Goal: Information Seeking & Learning: Check status

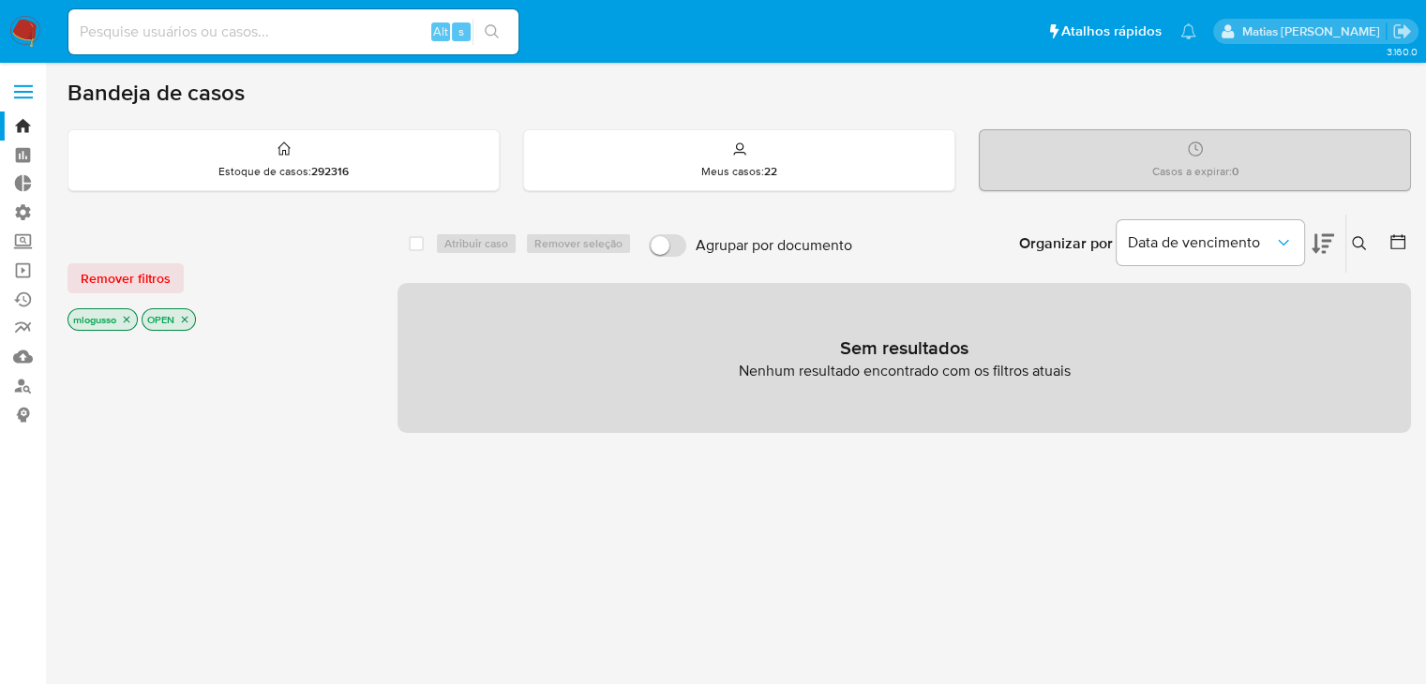
click at [131, 317] on icon "close-filter" at bounding box center [126, 319] width 11 height 11
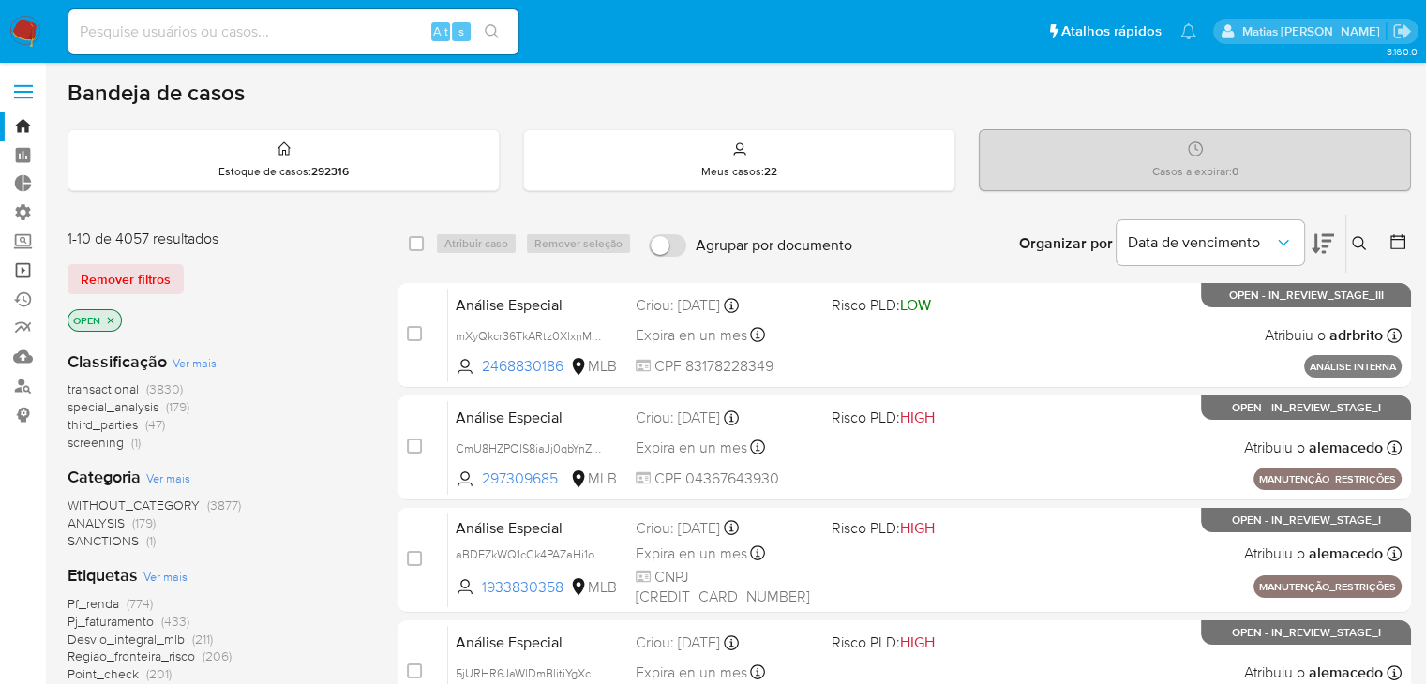
click at [45, 267] on link "Operações em massa" at bounding box center [111, 270] width 223 height 29
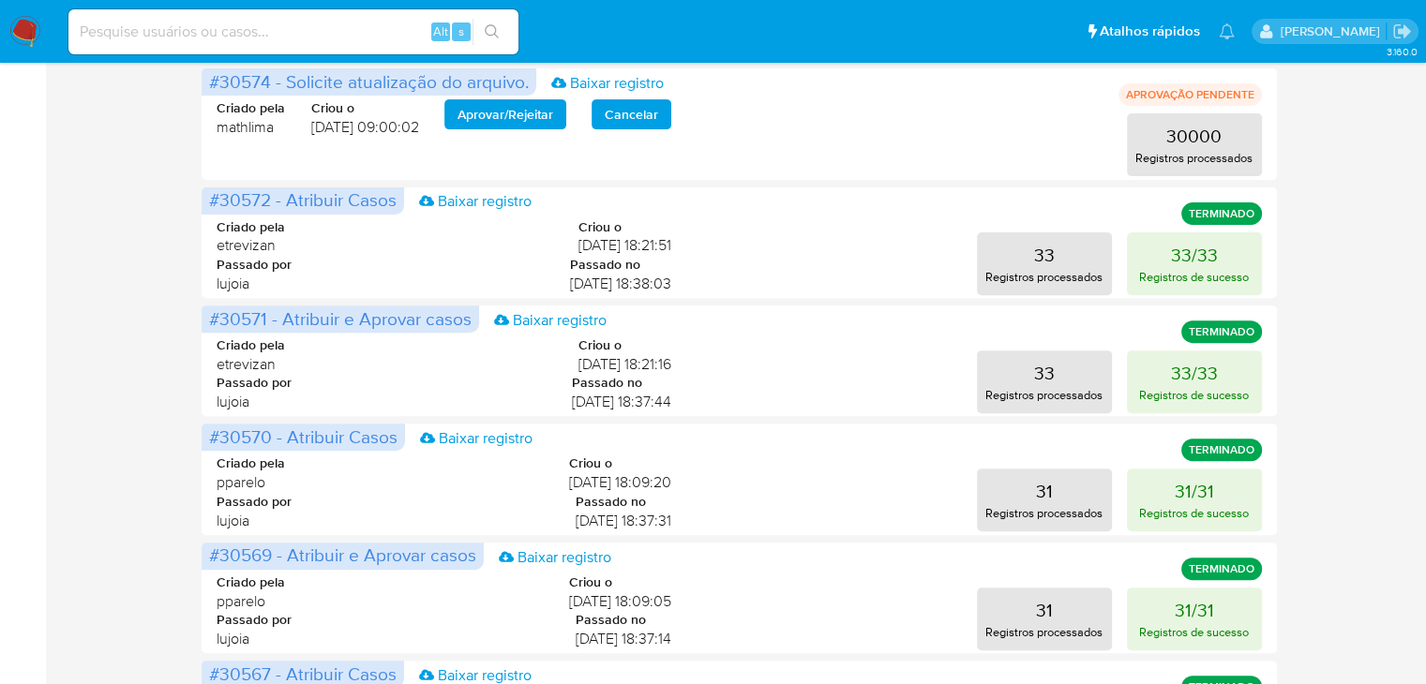
scroll to position [984, 0]
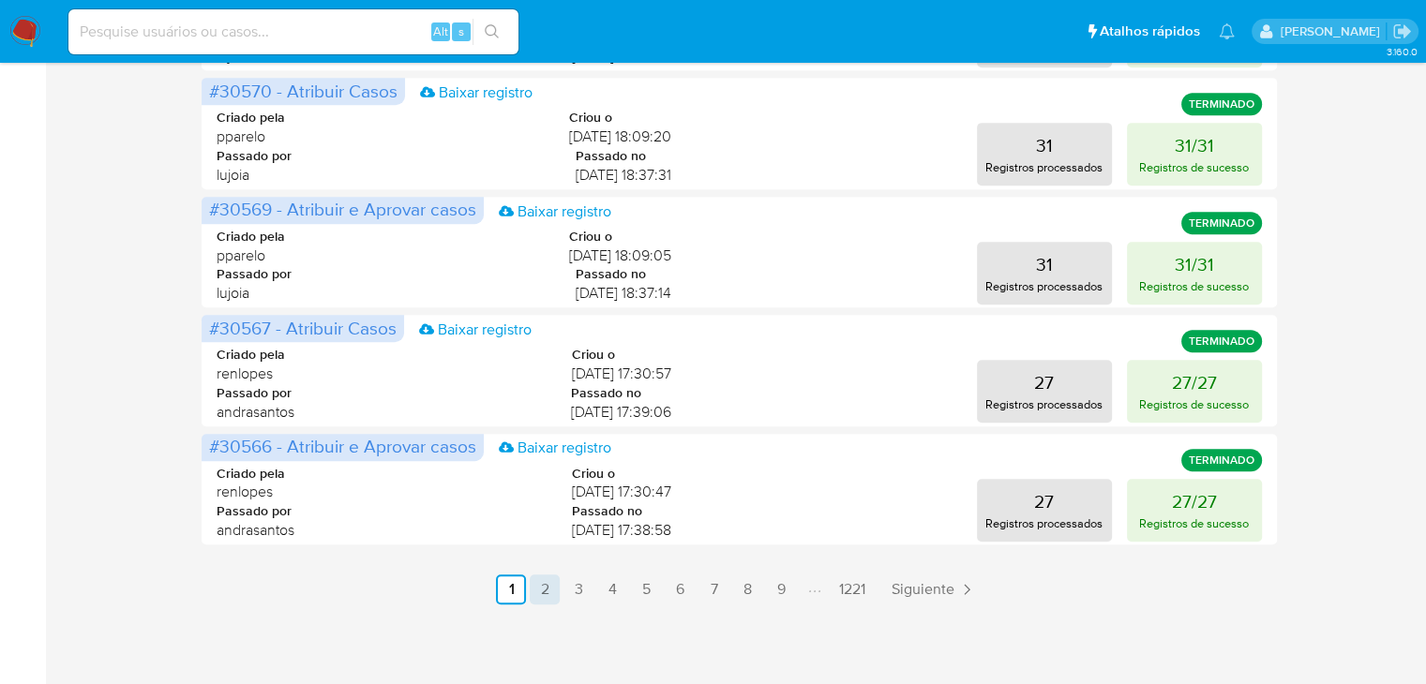
click at [549, 594] on link "2" at bounding box center [545, 590] width 30 height 30
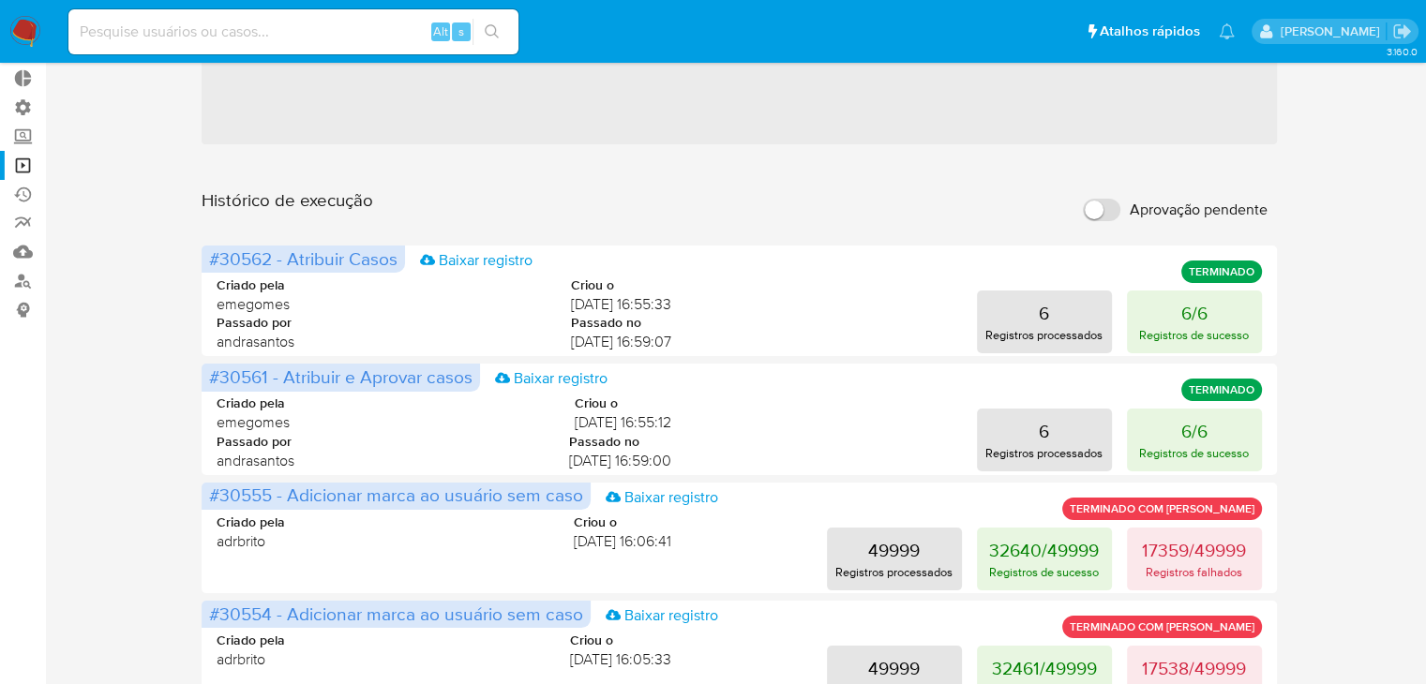
scroll to position [109, 0]
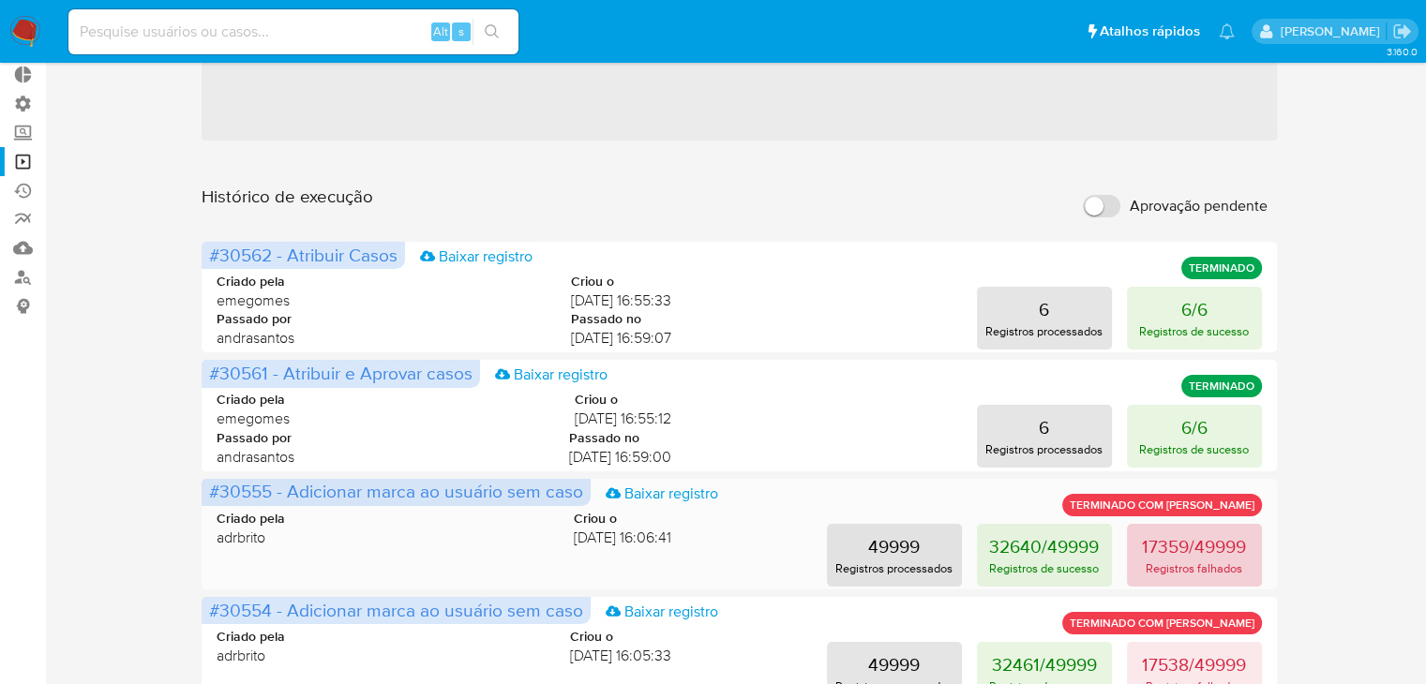
click at [1158, 541] on p "17359/49999" at bounding box center [1194, 546] width 104 height 26
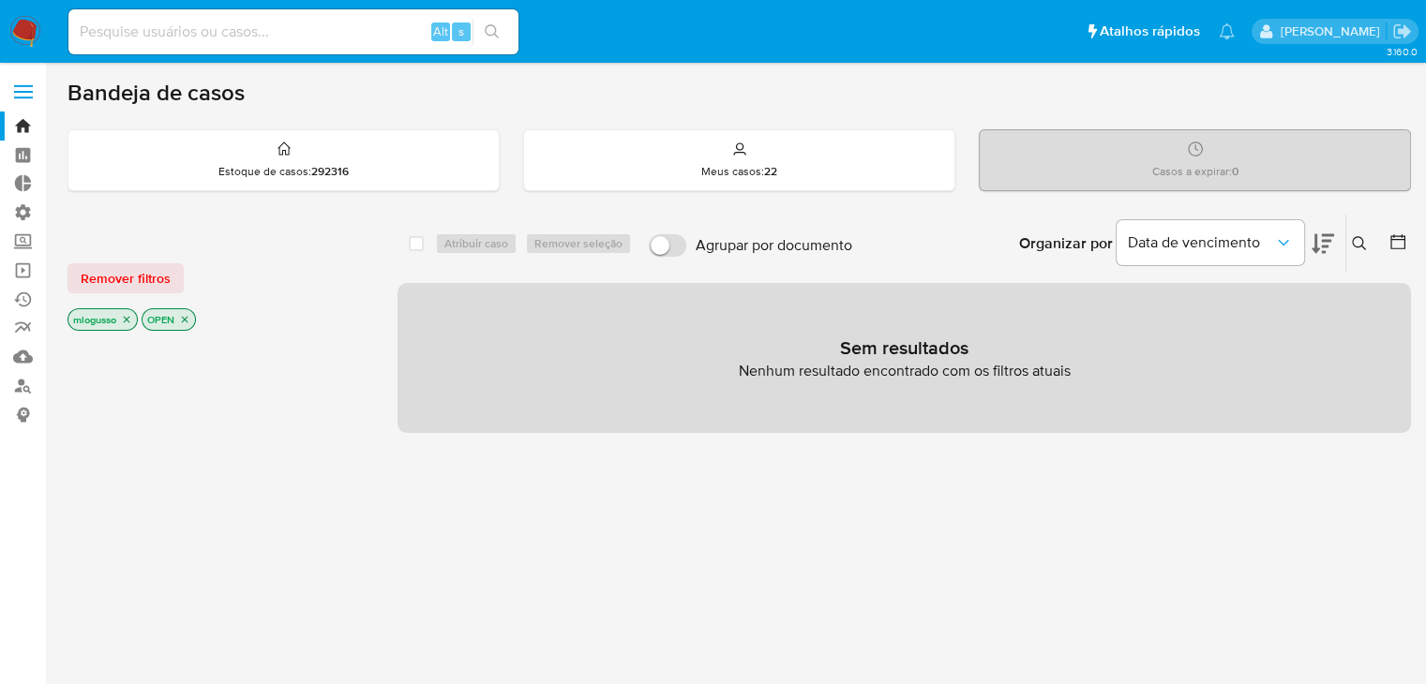
click at [124, 317] on icon "close-filter" at bounding box center [126, 319] width 11 height 11
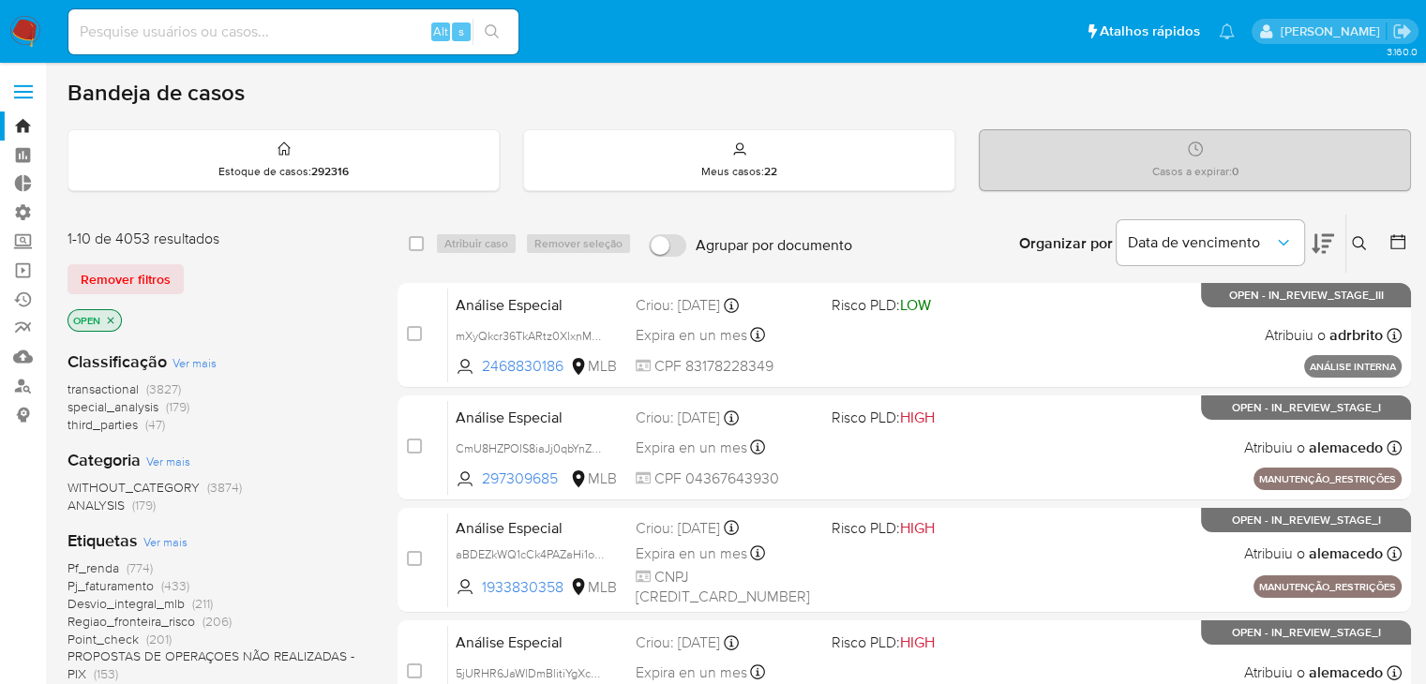
click at [150, 587] on span "Pj_faturamento" at bounding box center [110, 585] width 86 height 19
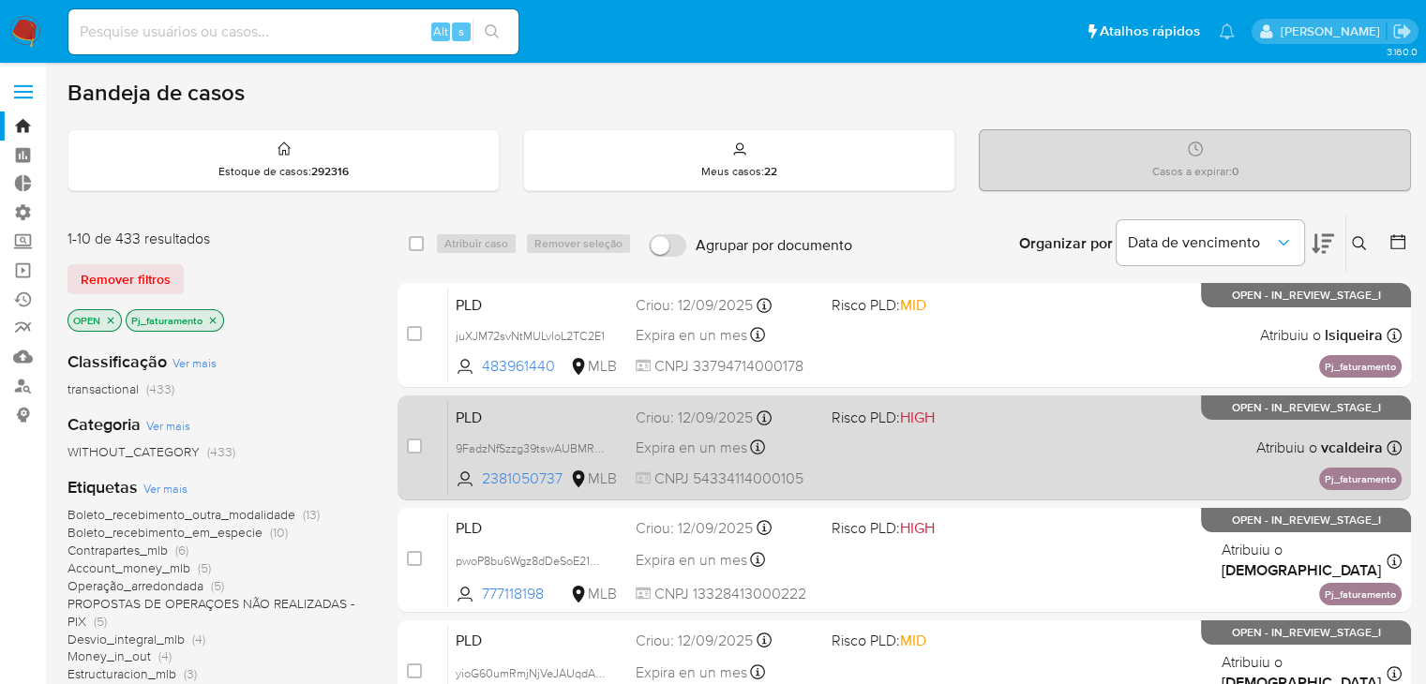
click at [972, 457] on div "PLD 9FadzNfSzzg39tswAUBMR9yz 2381050737 MLB Risco PLD: HIGH Criou: 12/09/2025 C…" at bounding box center [924, 447] width 953 height 95
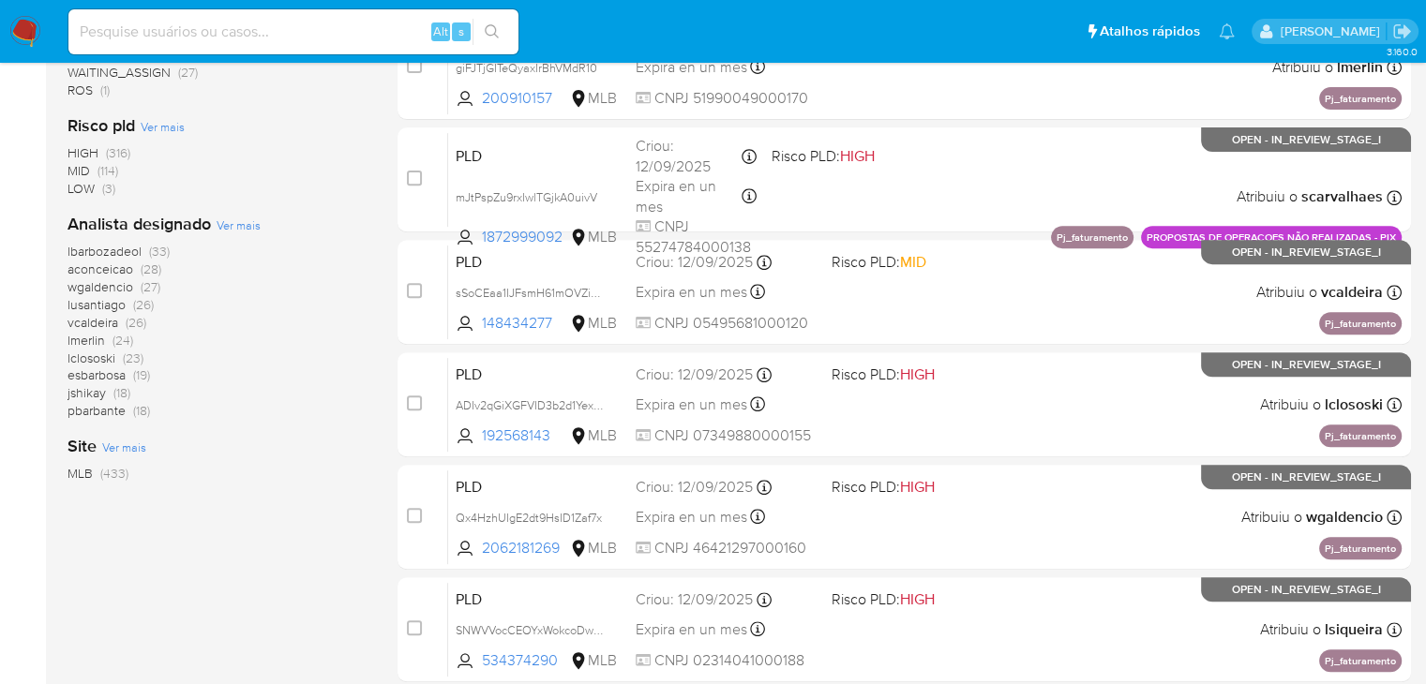
scroll to position [724, 0]
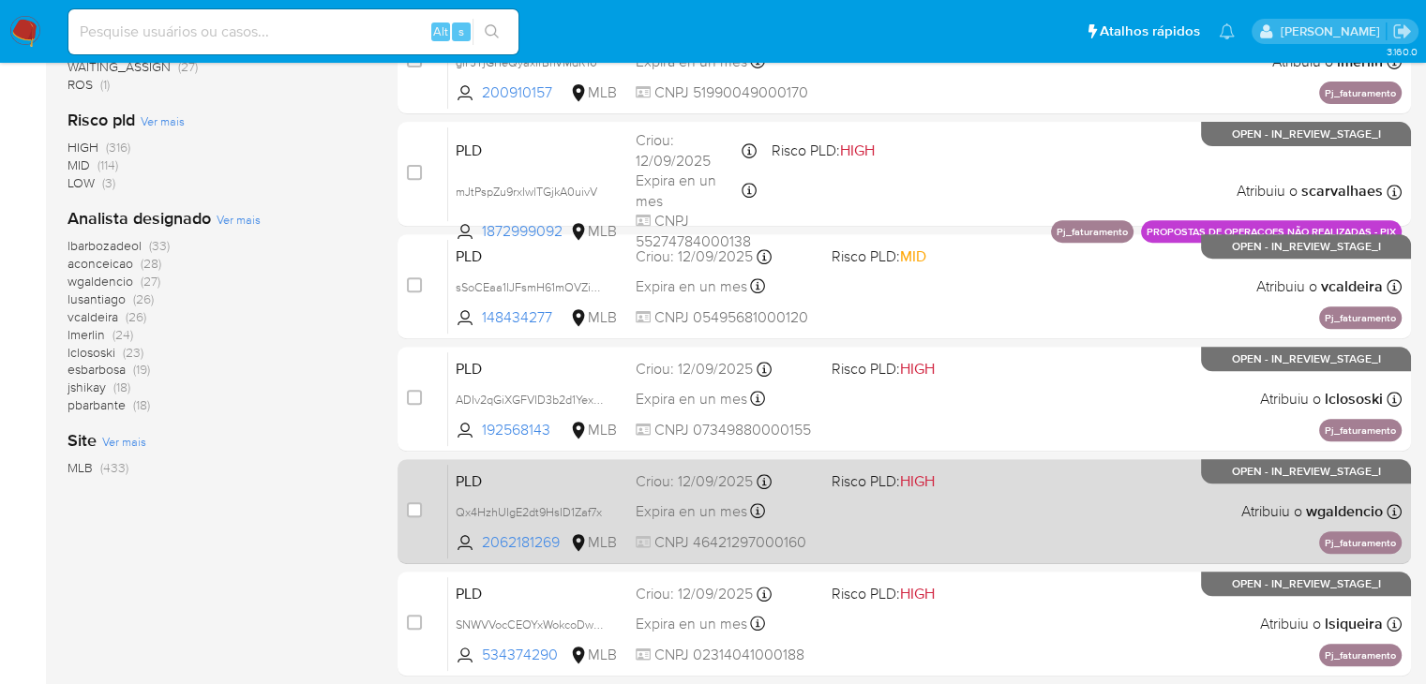
click at [993, 486] on span "Risco PLD: HIGH" at bounding box center [920, 480] width 180 height 24
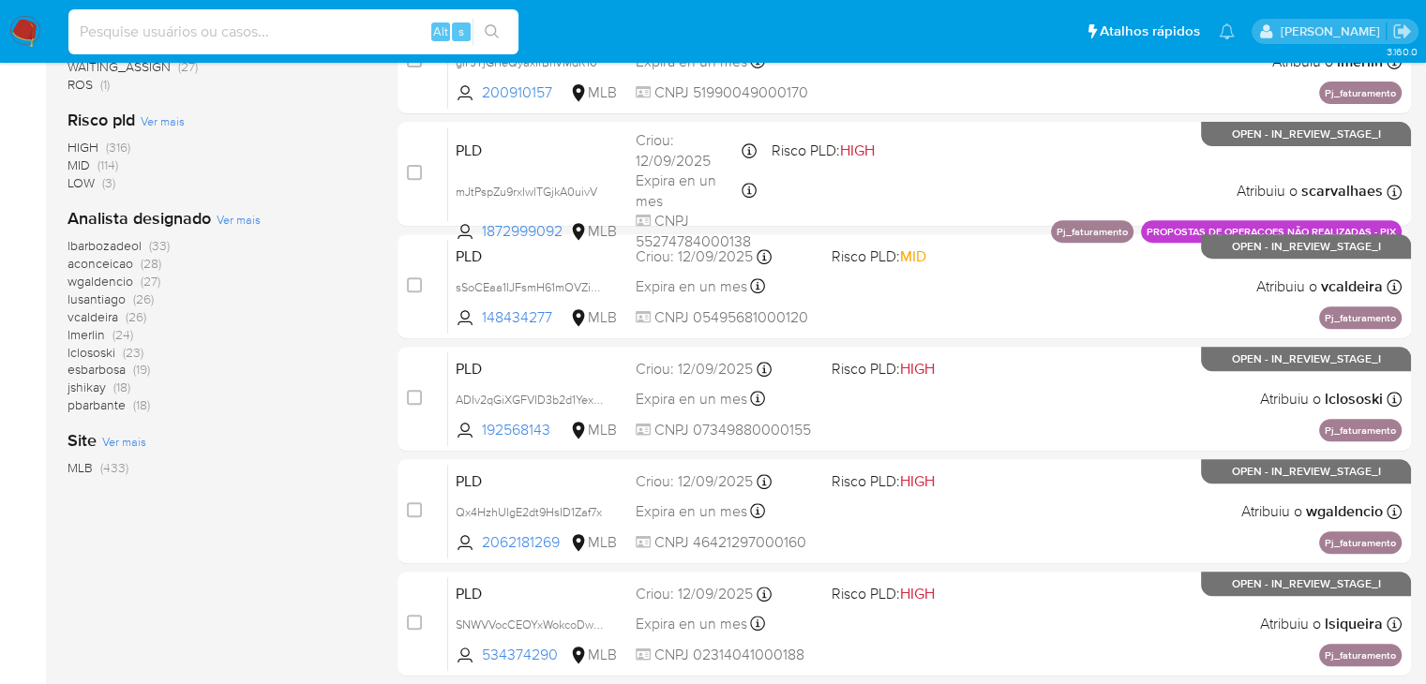
click at [337, 32] on input at bounding box center [293, 32] width 450 height 24
paste input "à"
click at [157, 40] on input "à" at bounding box center [293, 32] width 450 height 24
paste input "1273009574"
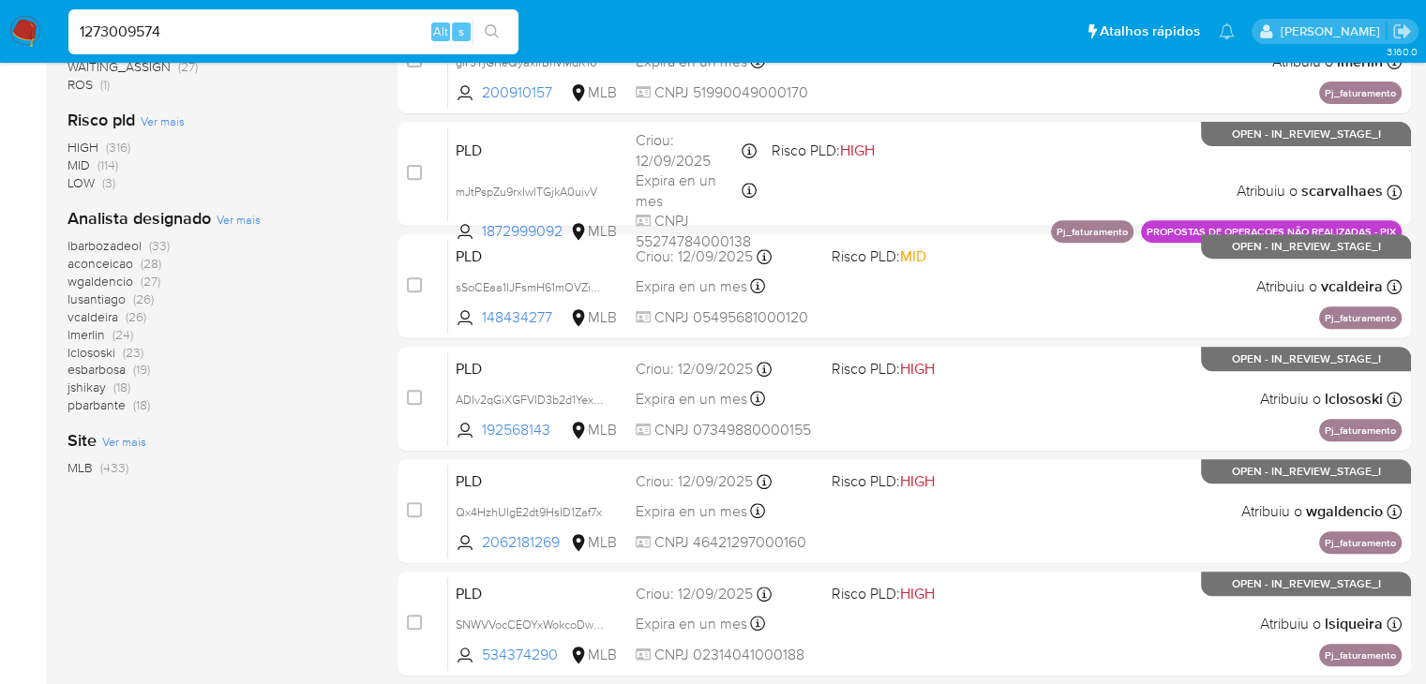
type input "1273009574"
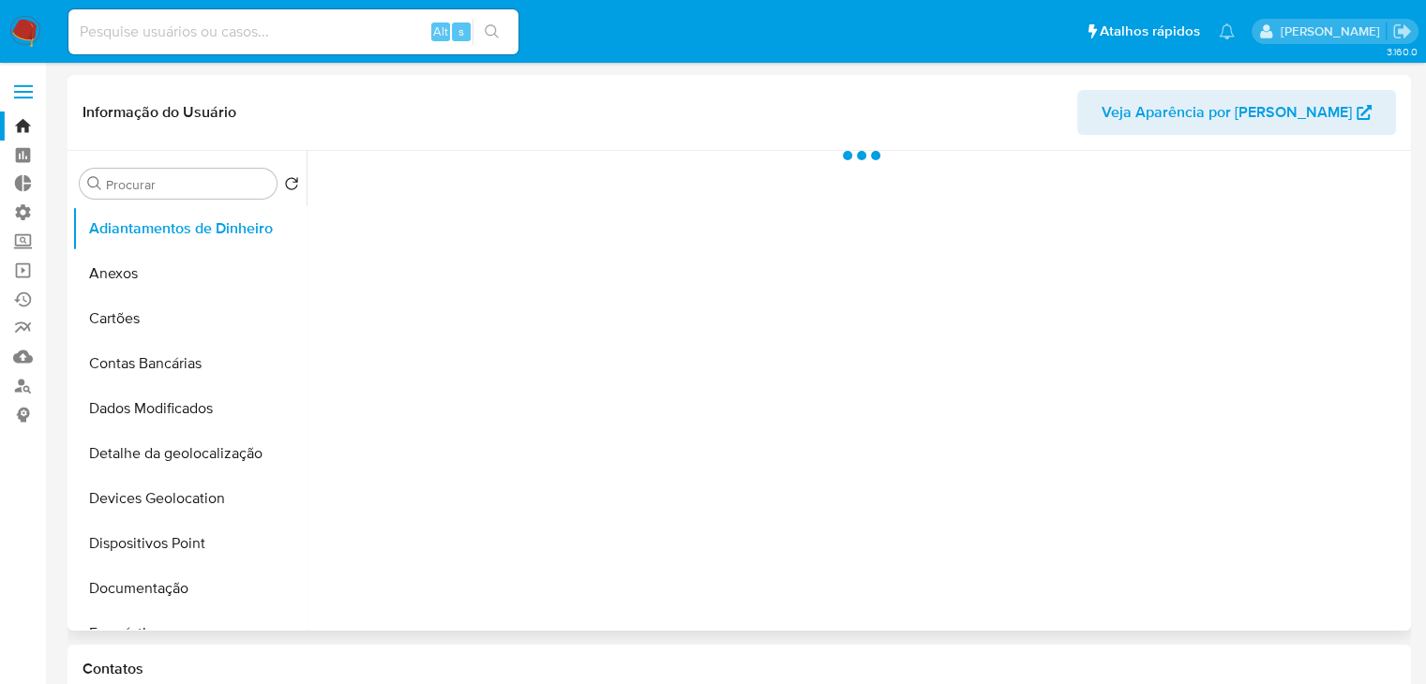
select select "10"
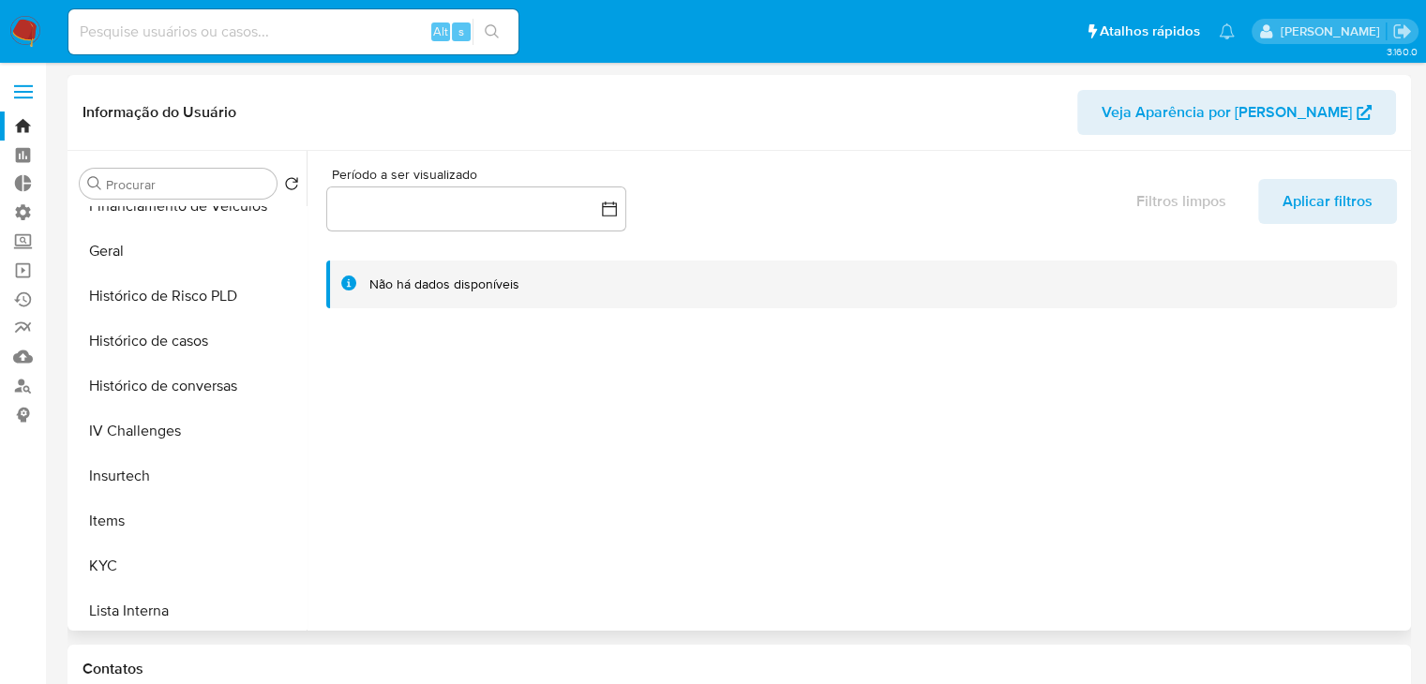
scroll to position [680, 0]
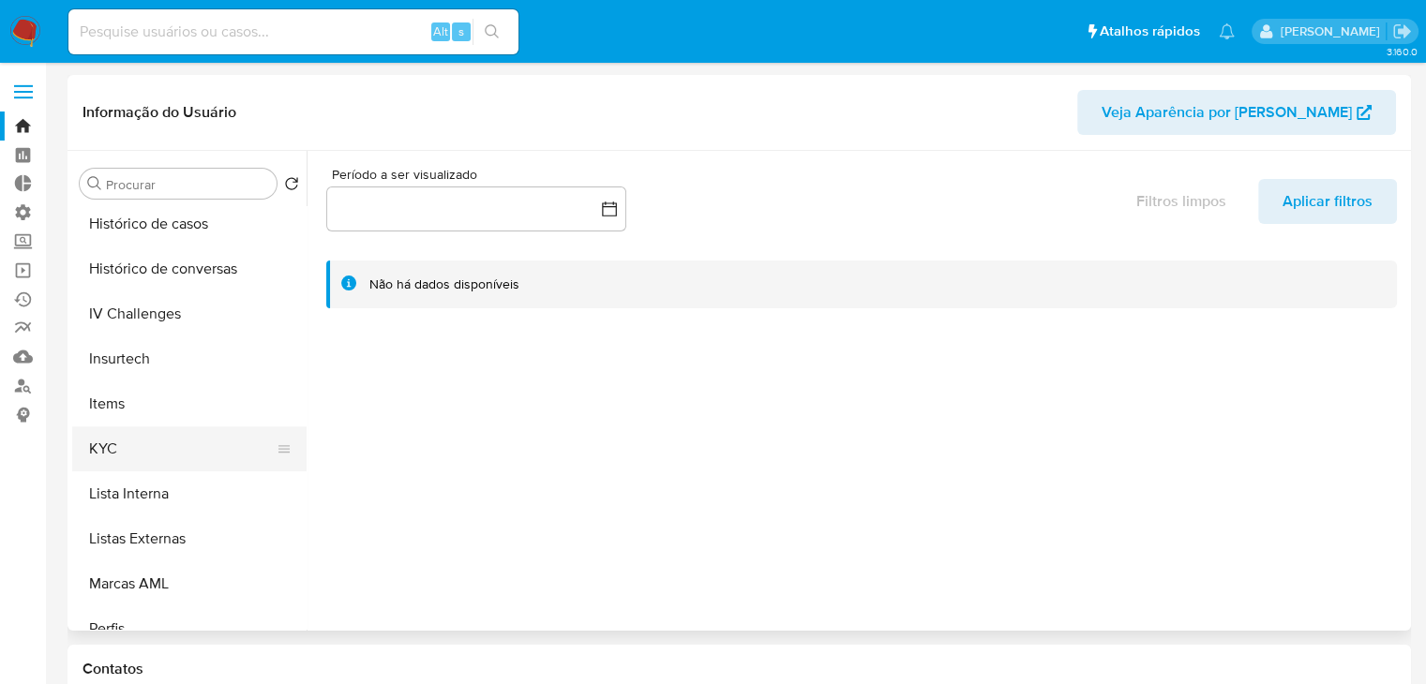
click at [199, 450] on button "KYC" at bounding box center [181, 448] width 219 height 45
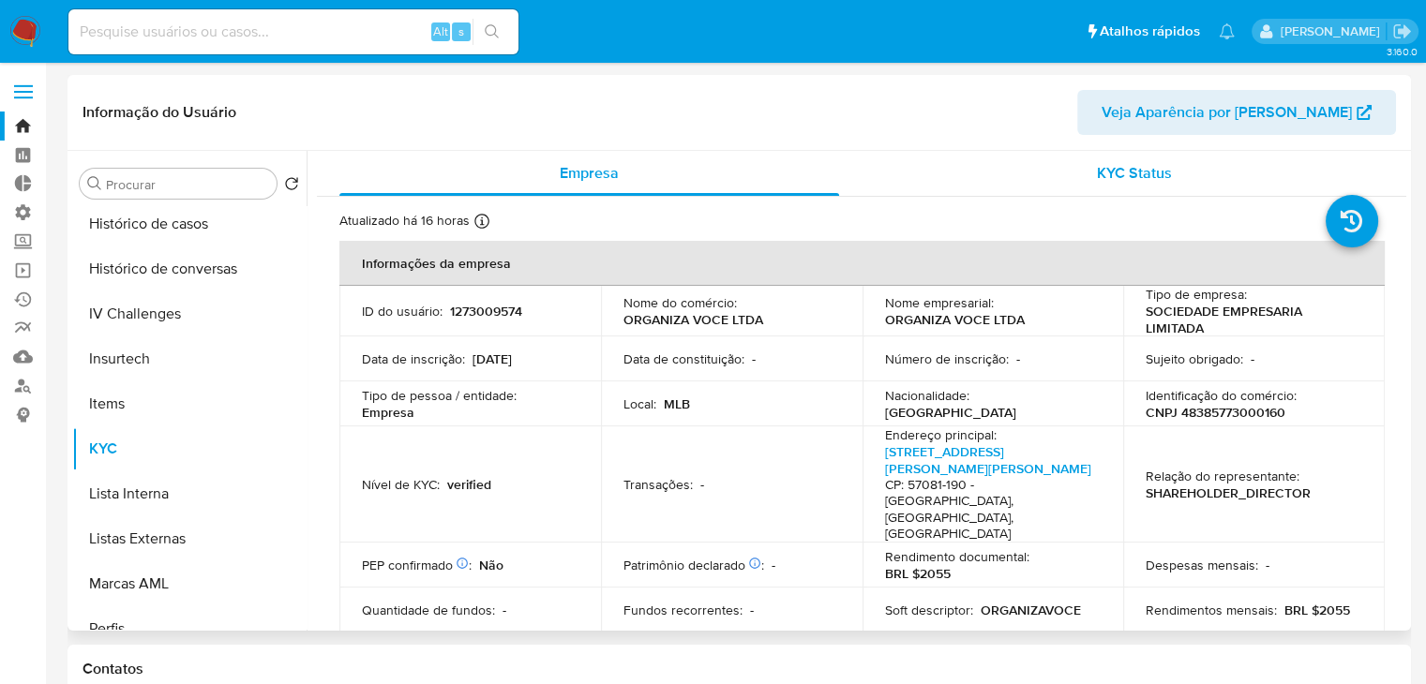
click at [1150, 190] on div "KYC Status" at bounding box center [1134, 173] width 500 height 45
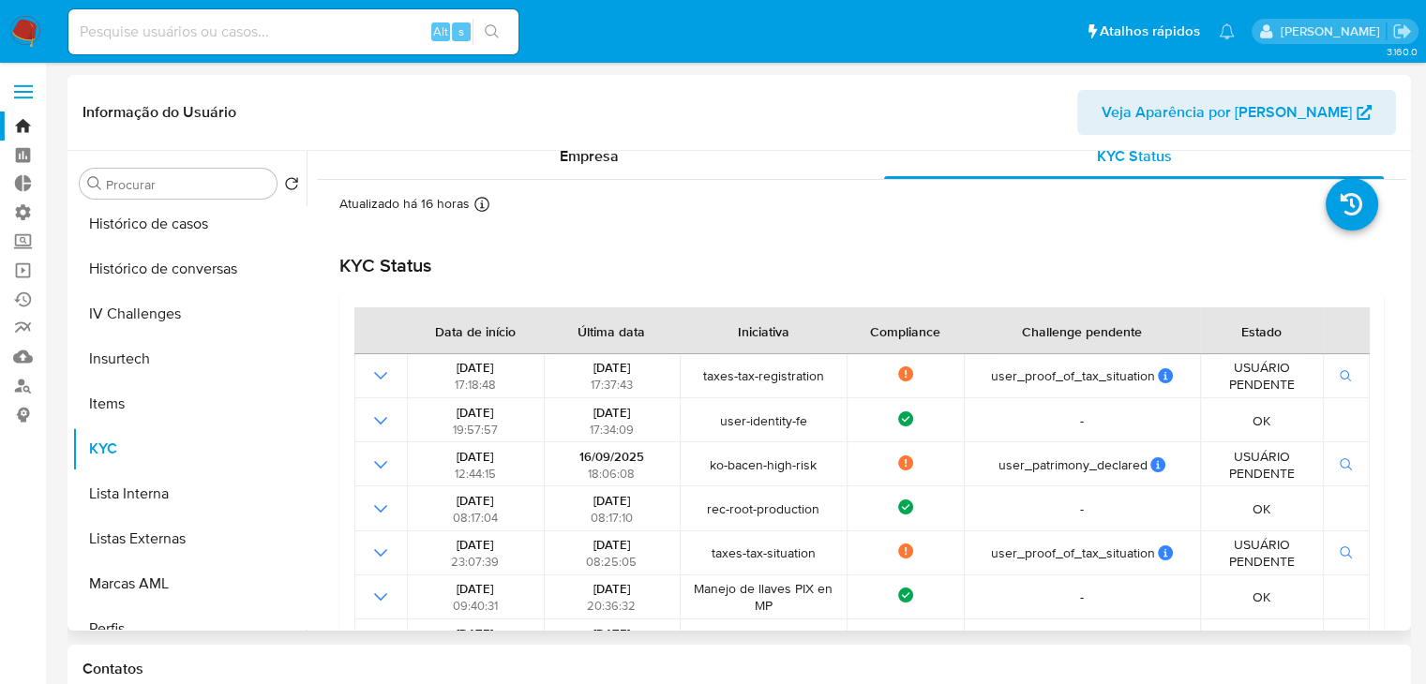
scroll to position [0, 0]
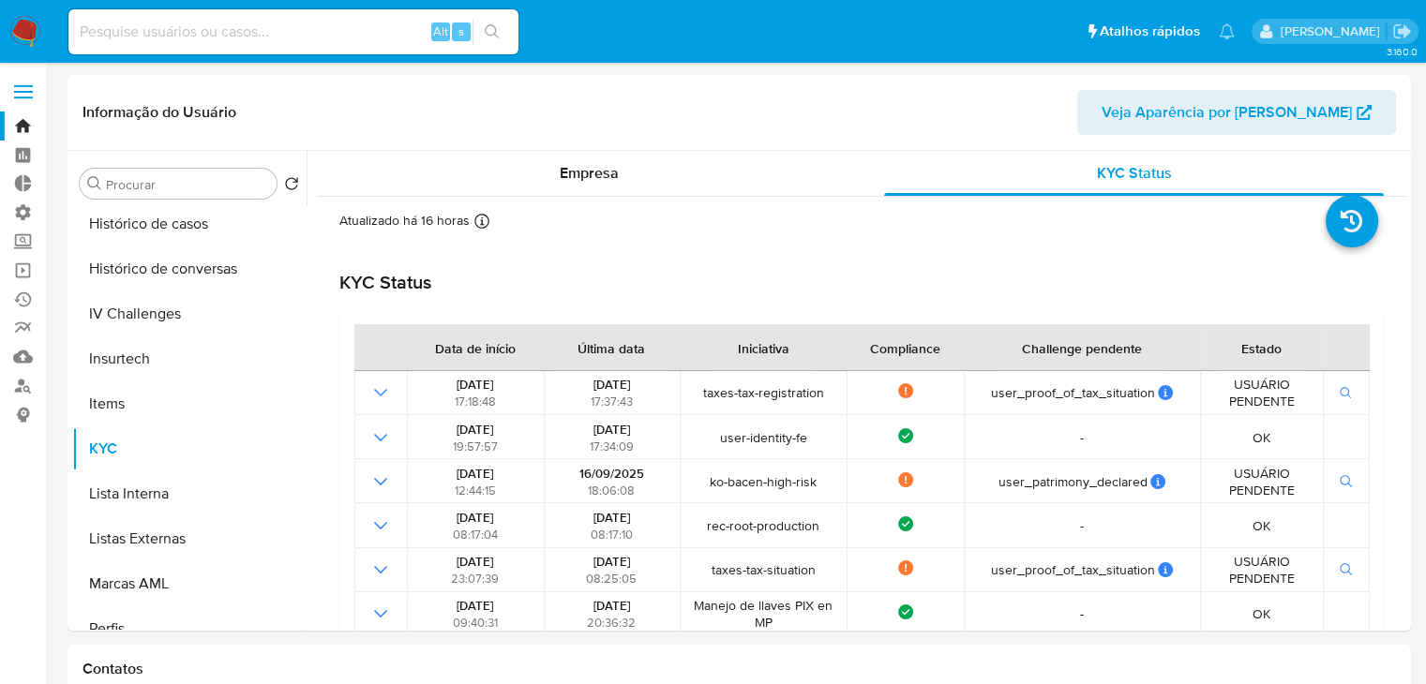
click at [201, 28] on input at bounding box center [293, 32] width 450 height 24
paste input "698582015"
type input "698582015"
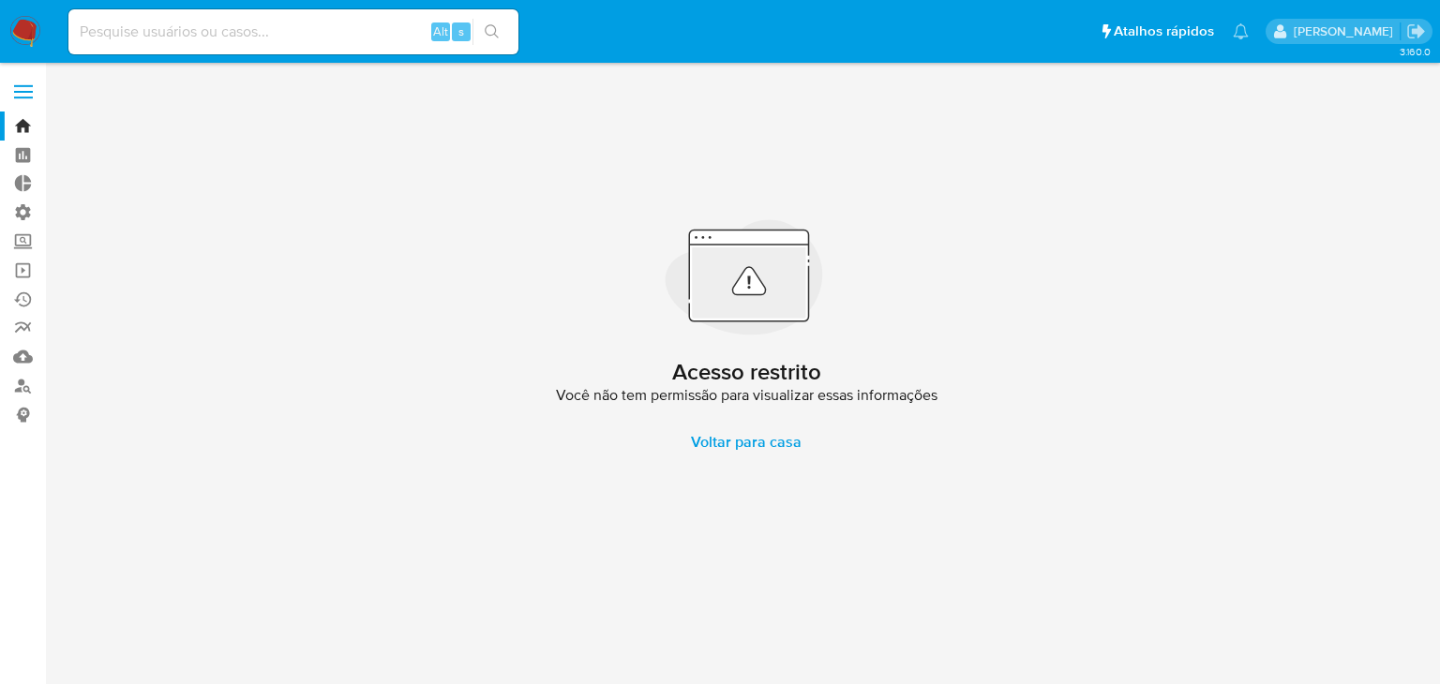
click at [300, 23] on input at bounding box center [293, 32] width 450 height 24
paste input "72534398"
type input "72534398"
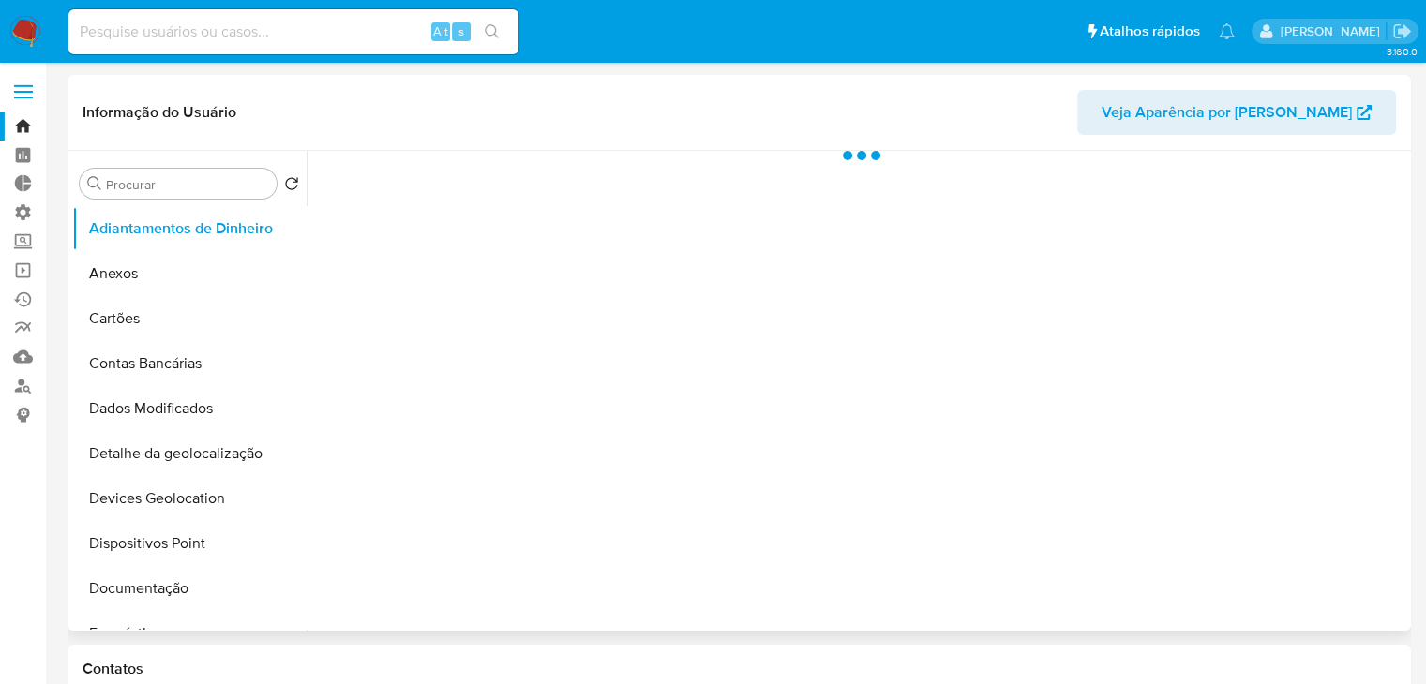
select select "10"
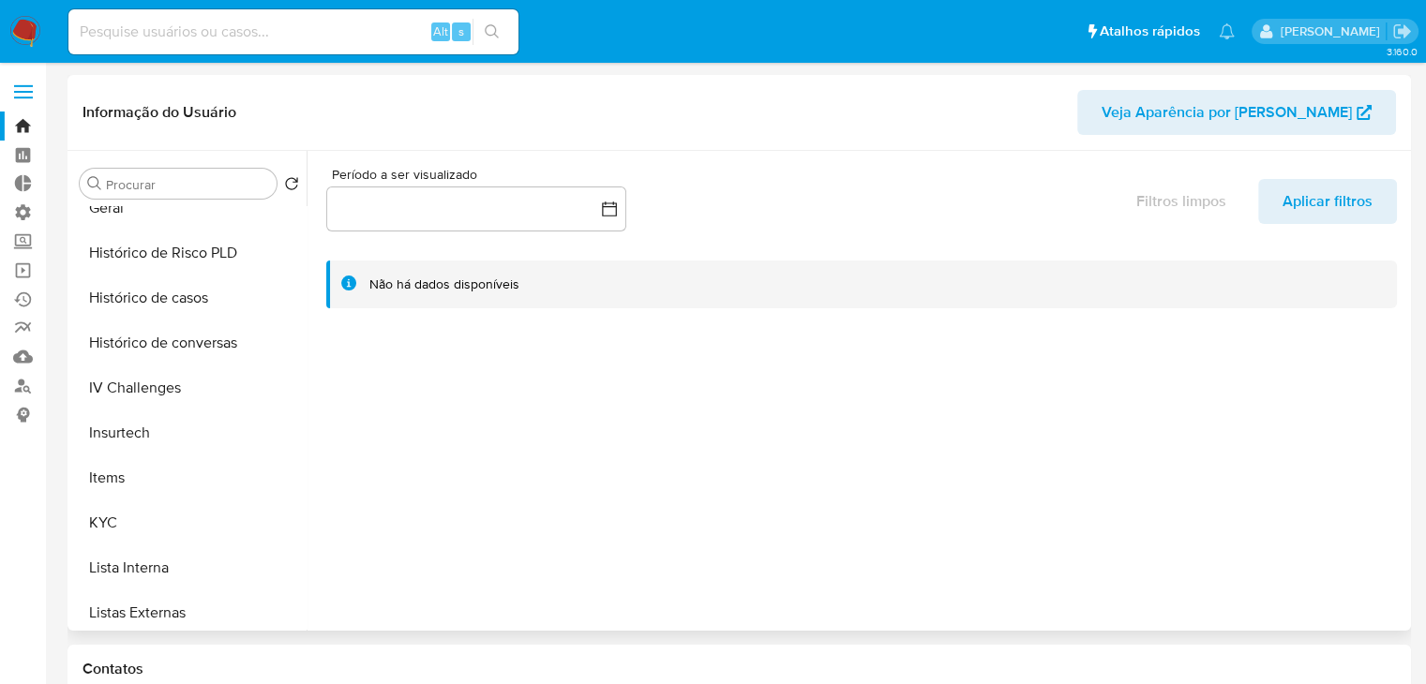
scroll to position [611, 0]
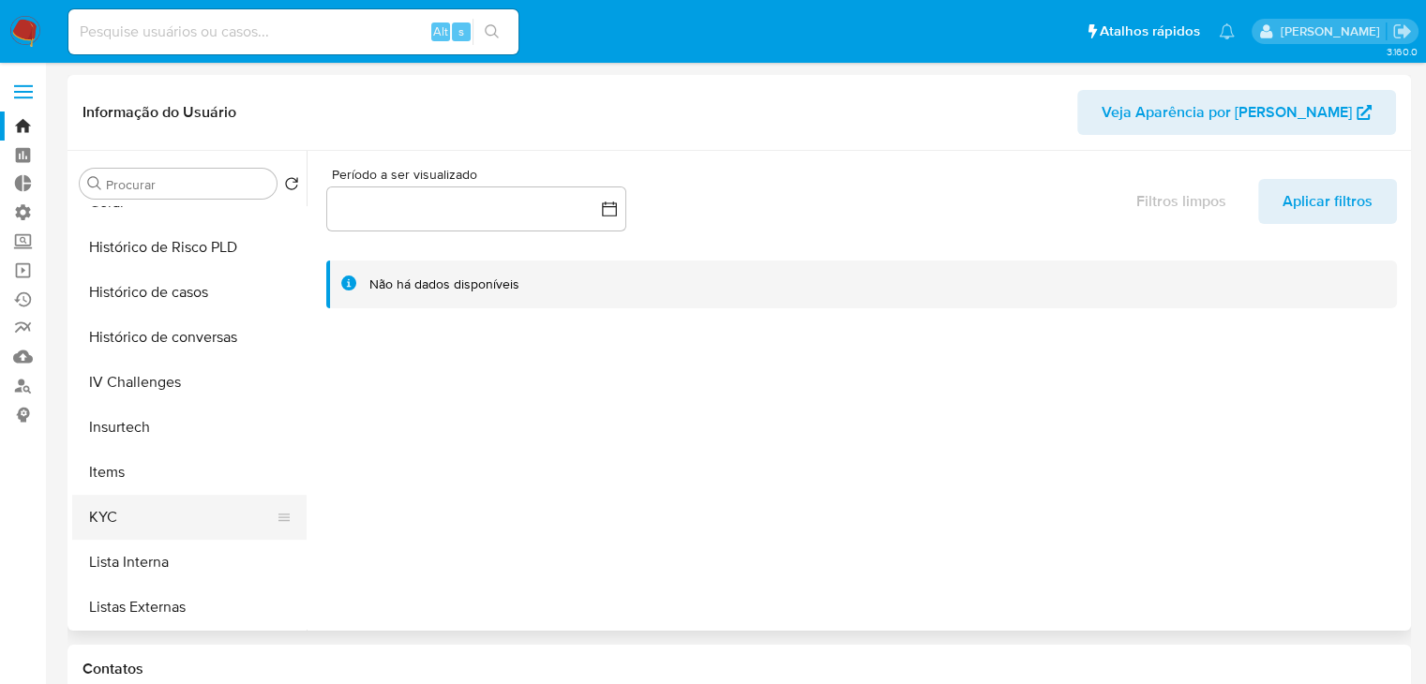
click at [223, 510] on button "KYC" at bounding box center [181, 517] width 219 height 45
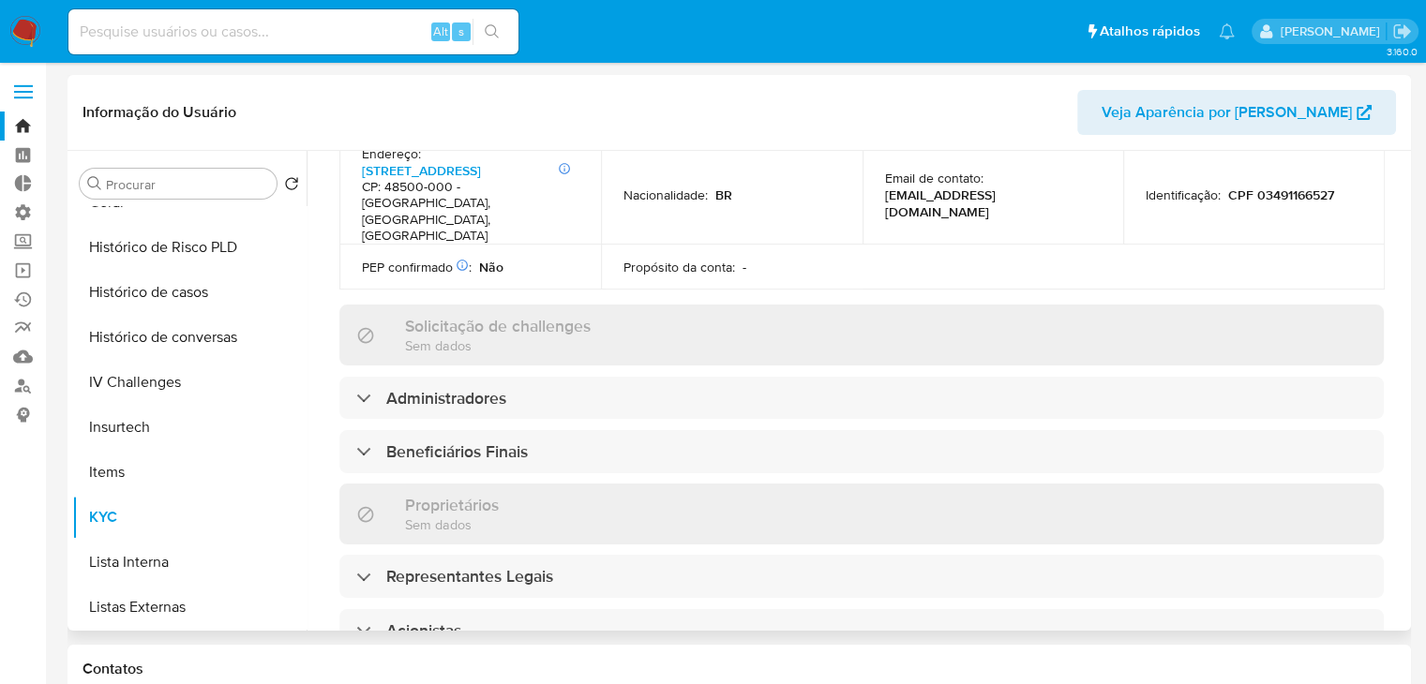
scroll to position [740, 0]
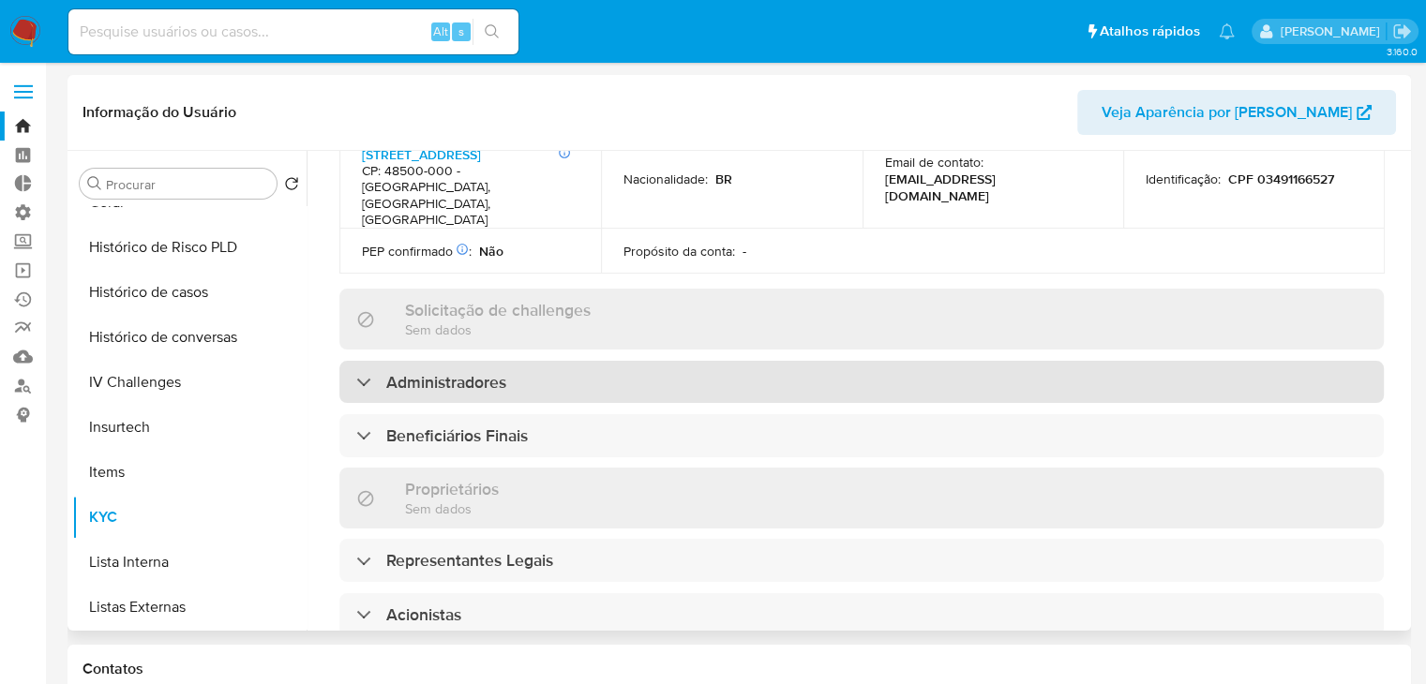
click at [922, 361] on div "Administradores" at bounding box center [861, 382] width 1044 height 43
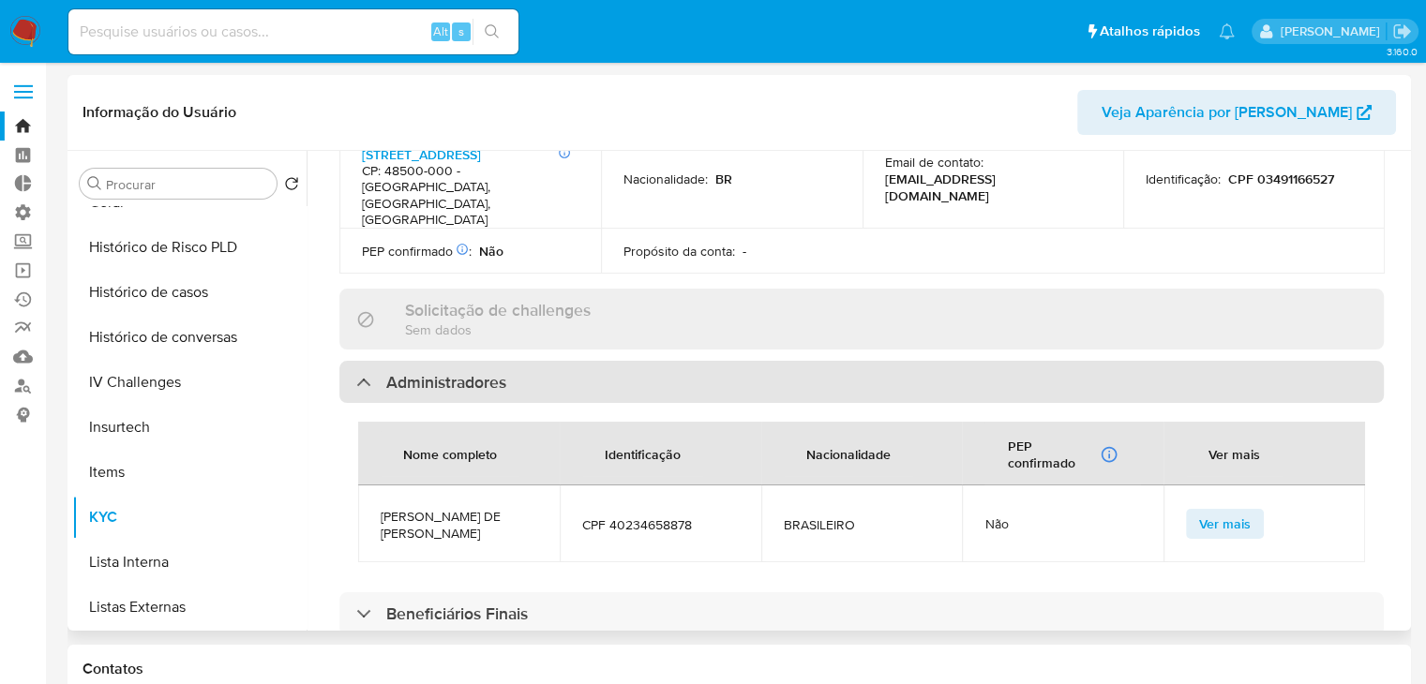
click at [922, 361] on div "Administradores" at bounding box center [861, 382] width 1044 height 43
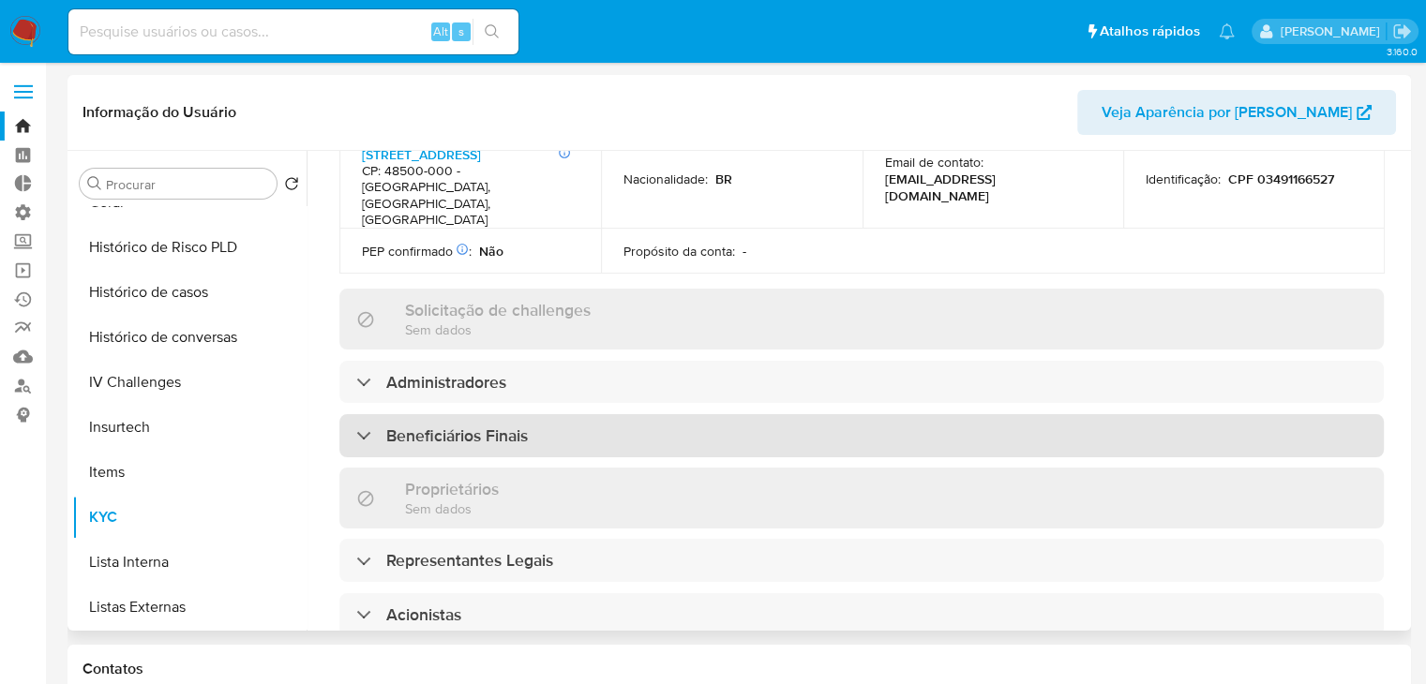
click at [919, 414] on div "Beneficiários Finais" at bounding box center [861, 435] width 1044 height 43
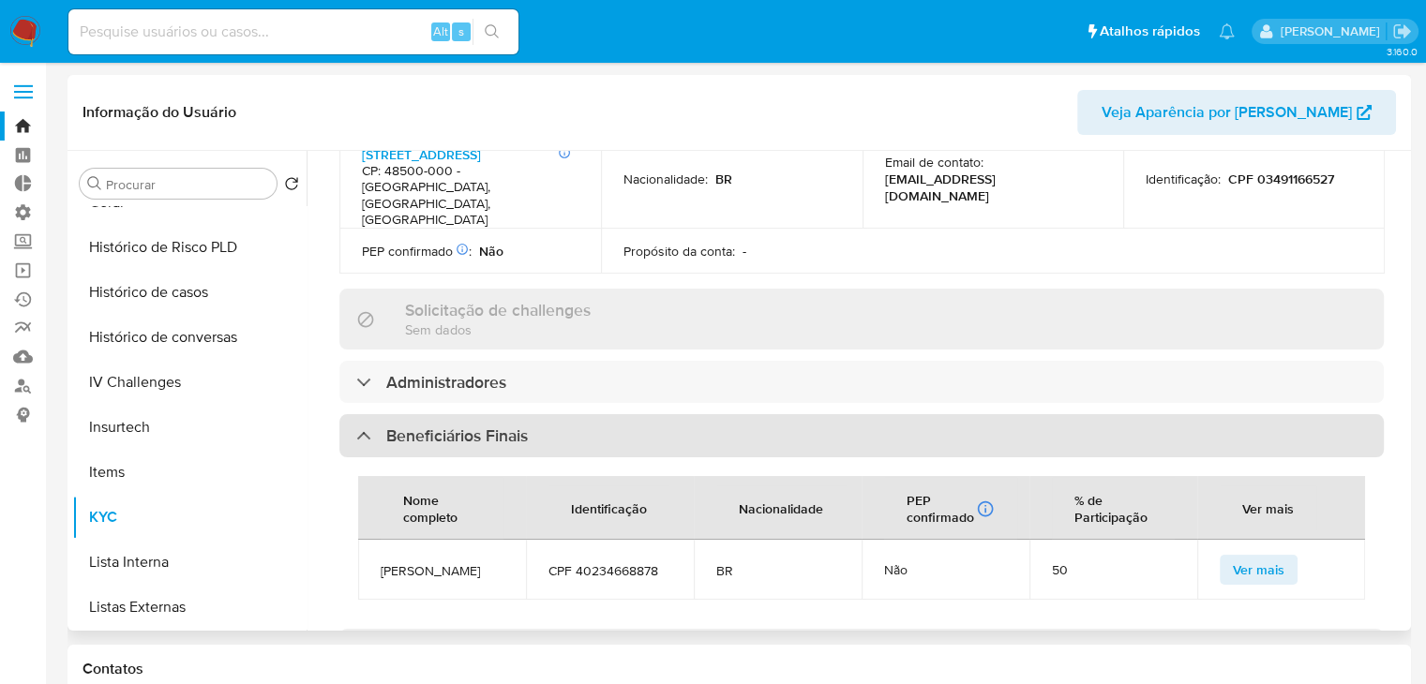
click at [919, 414] on div "Beneficiários Finais" at bounding box center [861, 435] width 1044 height 43
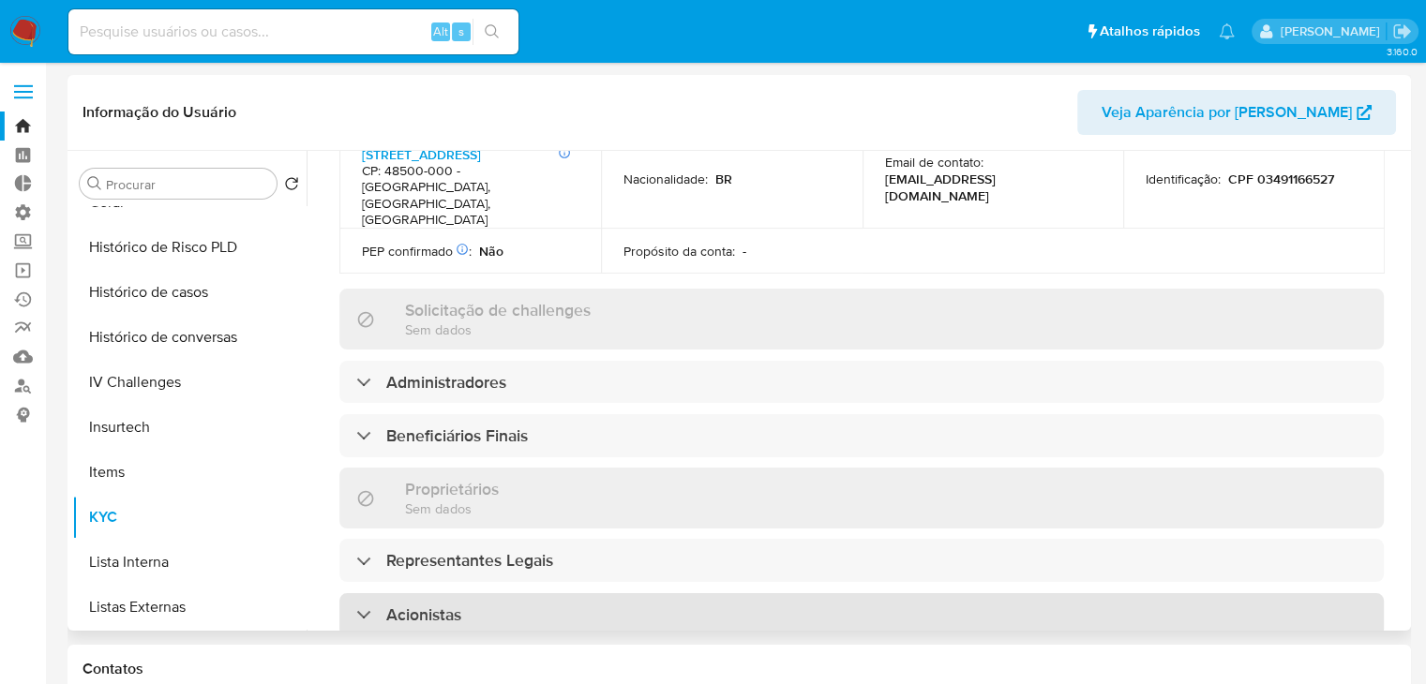
click at [926, 593] on div "Acionistas" at bounding box center [861, 614] width 1044 height 43
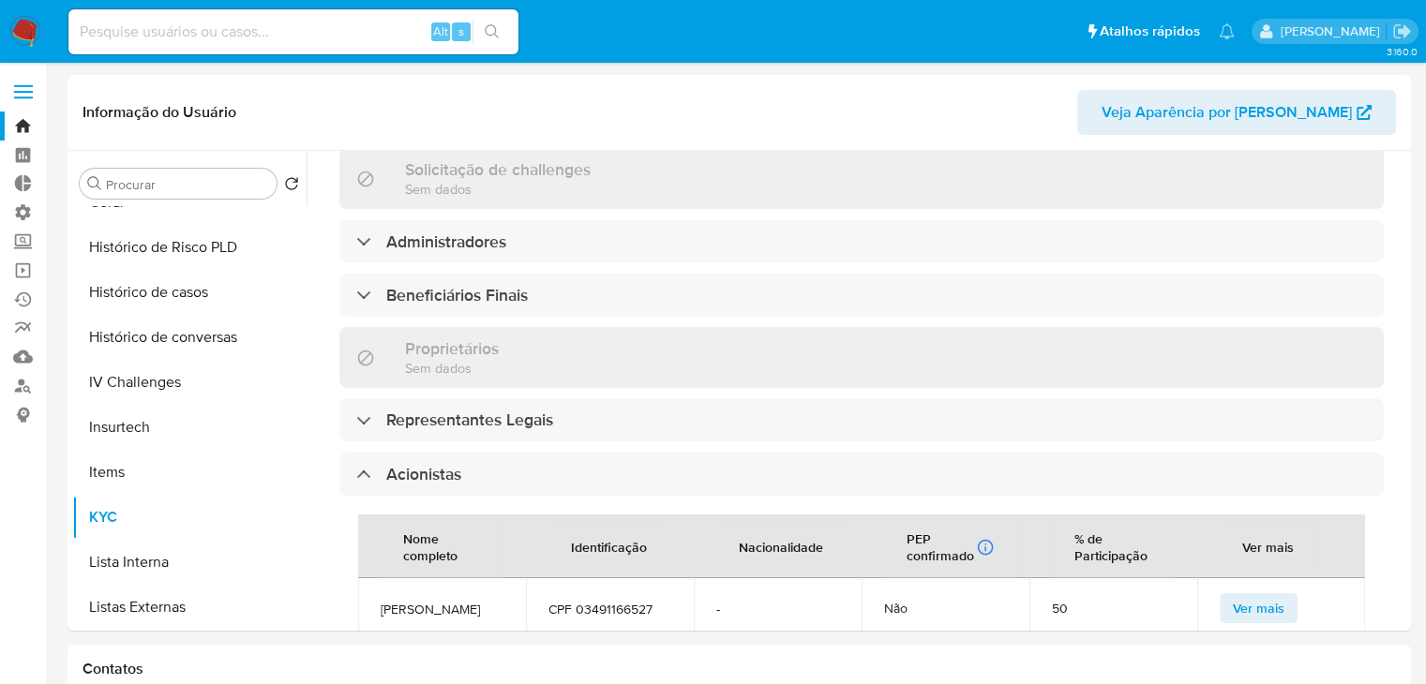
scroll to position [874, 0]
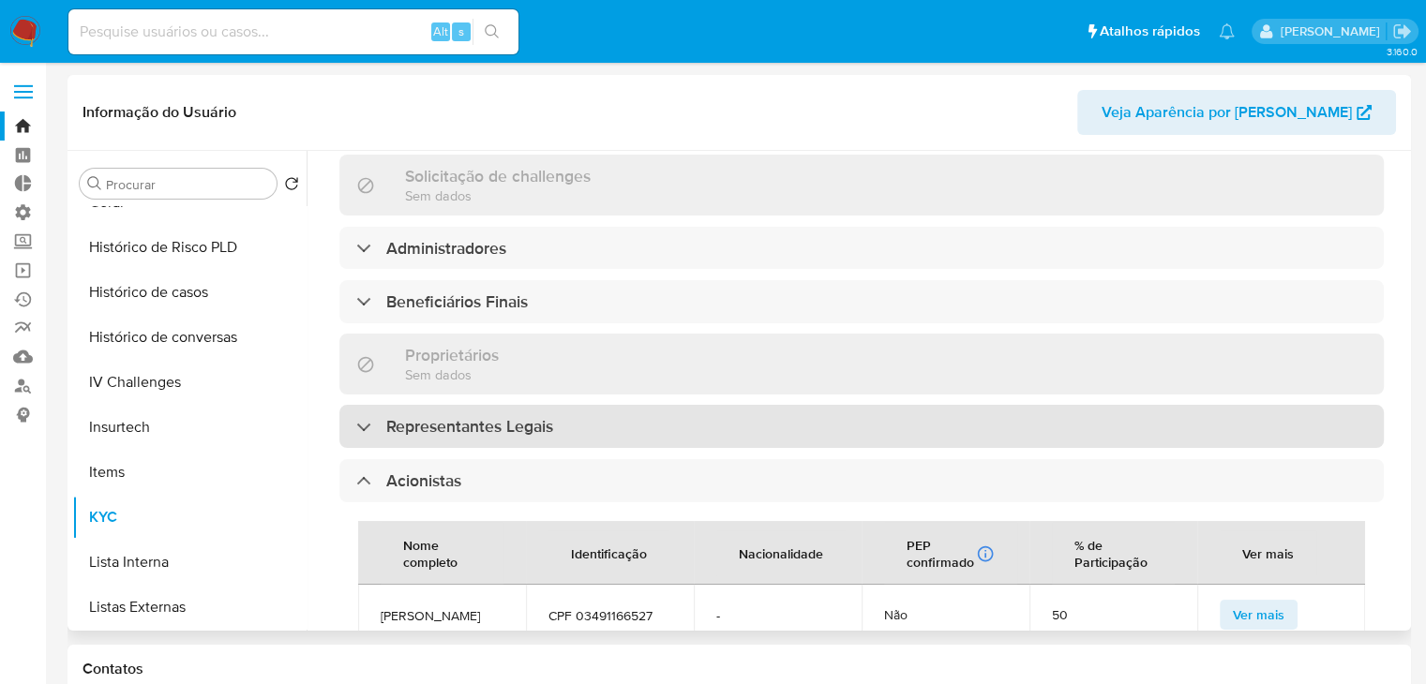
click at [1121, 405] on div "Representantes Legais" at bounding box center [861, 426] width 1044 height 43
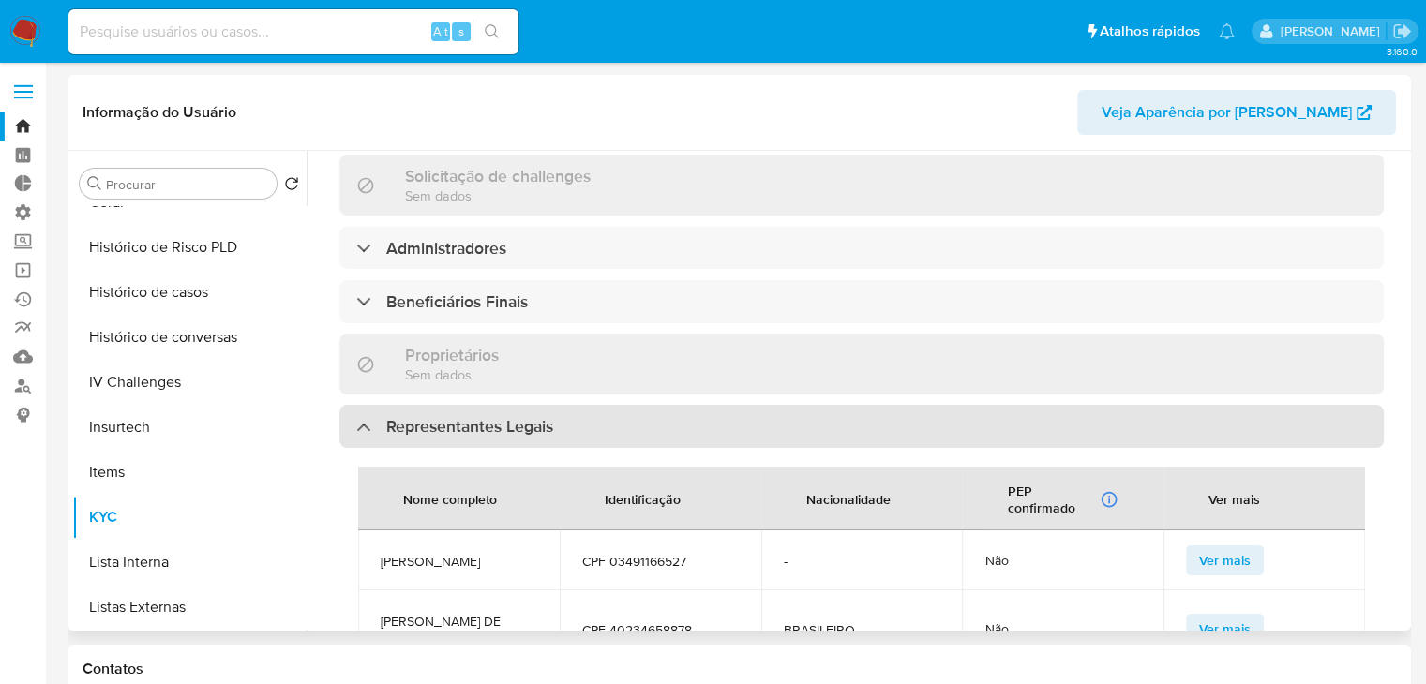
click at [1121, 405] on div "Representantes Legais" at bounding box center [861, 426] width 1044 height 43
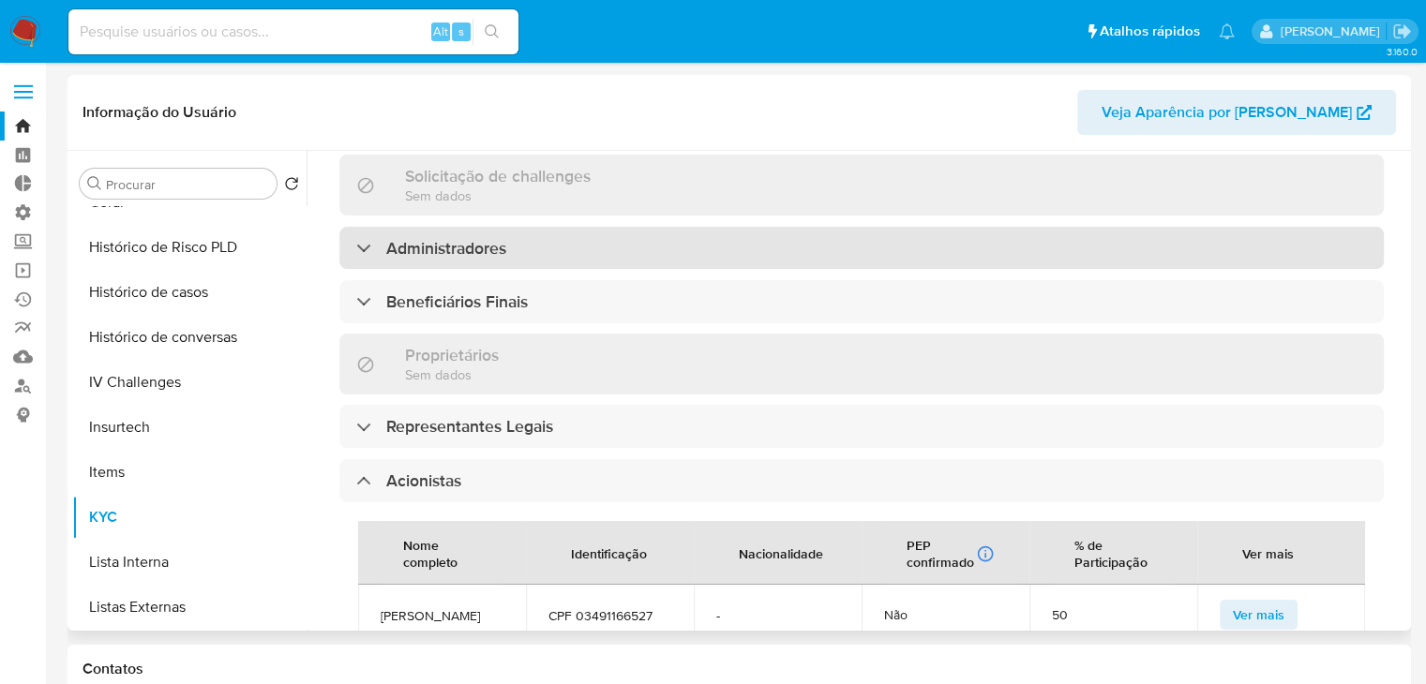
click at [776, 227] on div "Administradores" at bounding box center [861, 248] width 1044 height 43
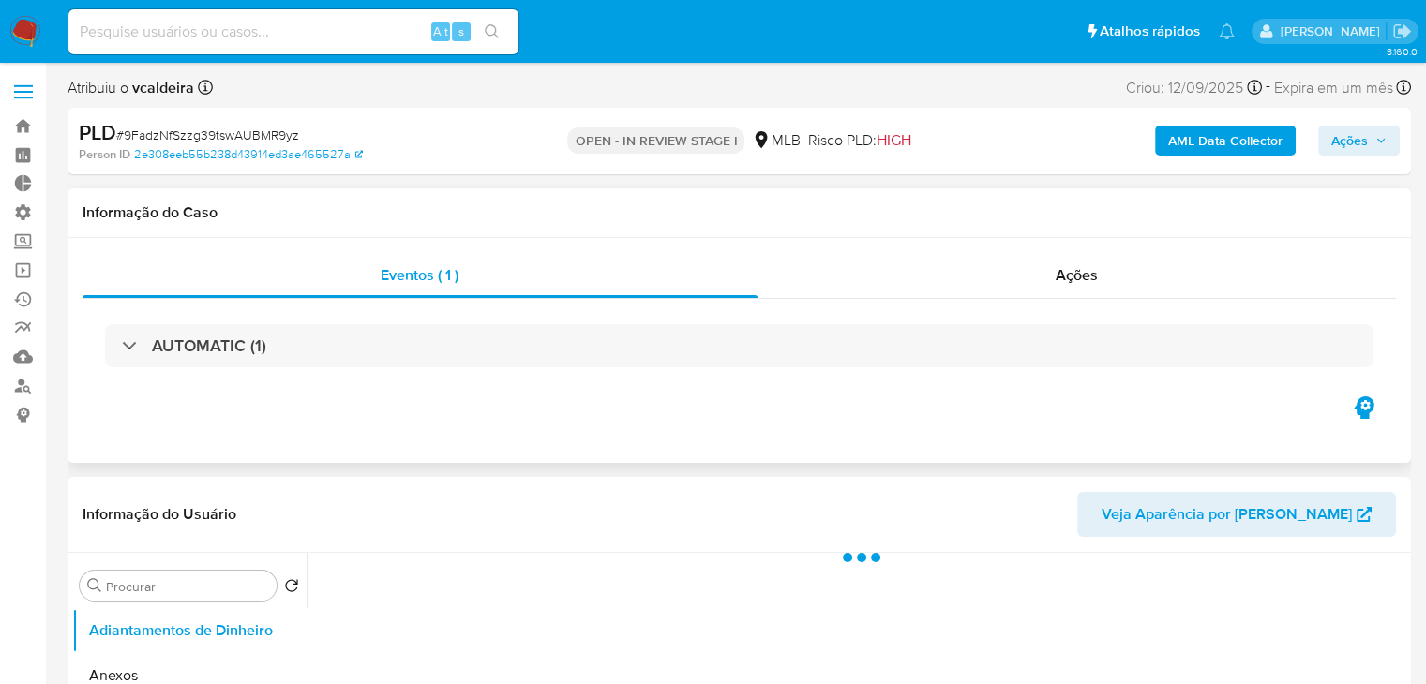
select select "10"
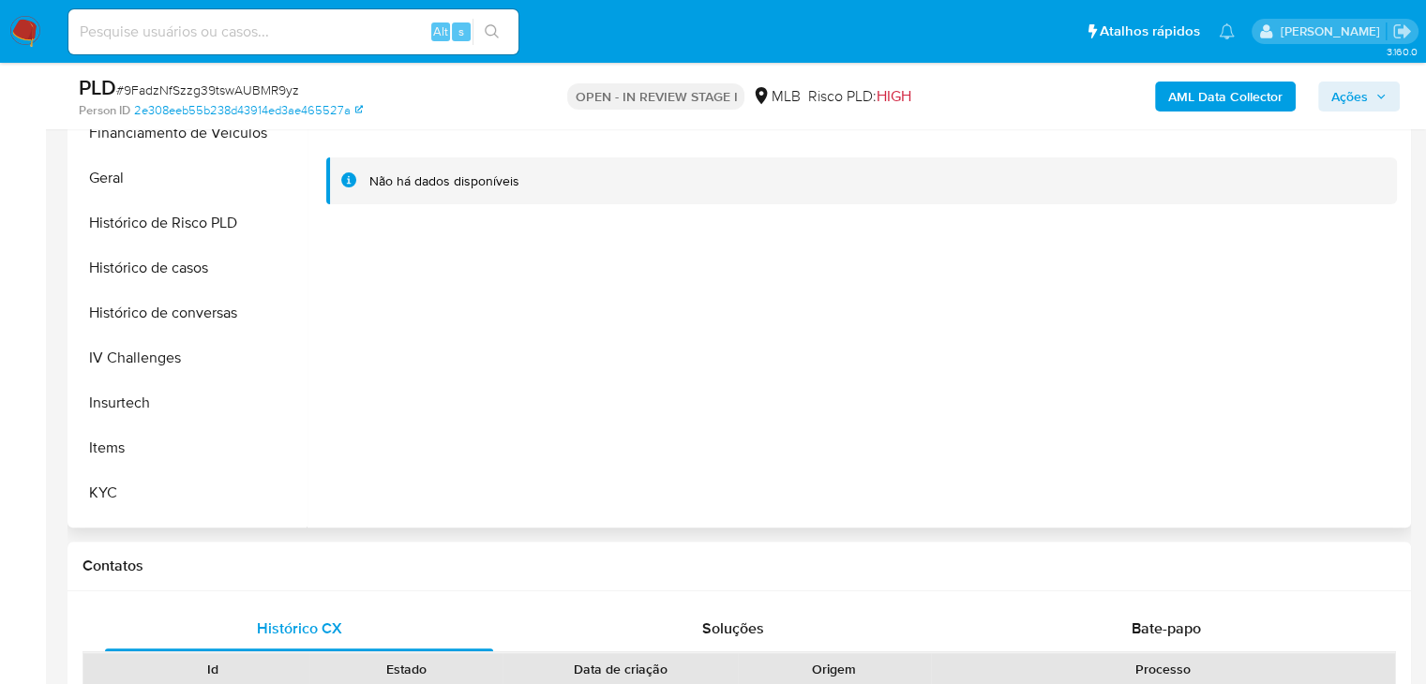
scroll to position [536, 0]
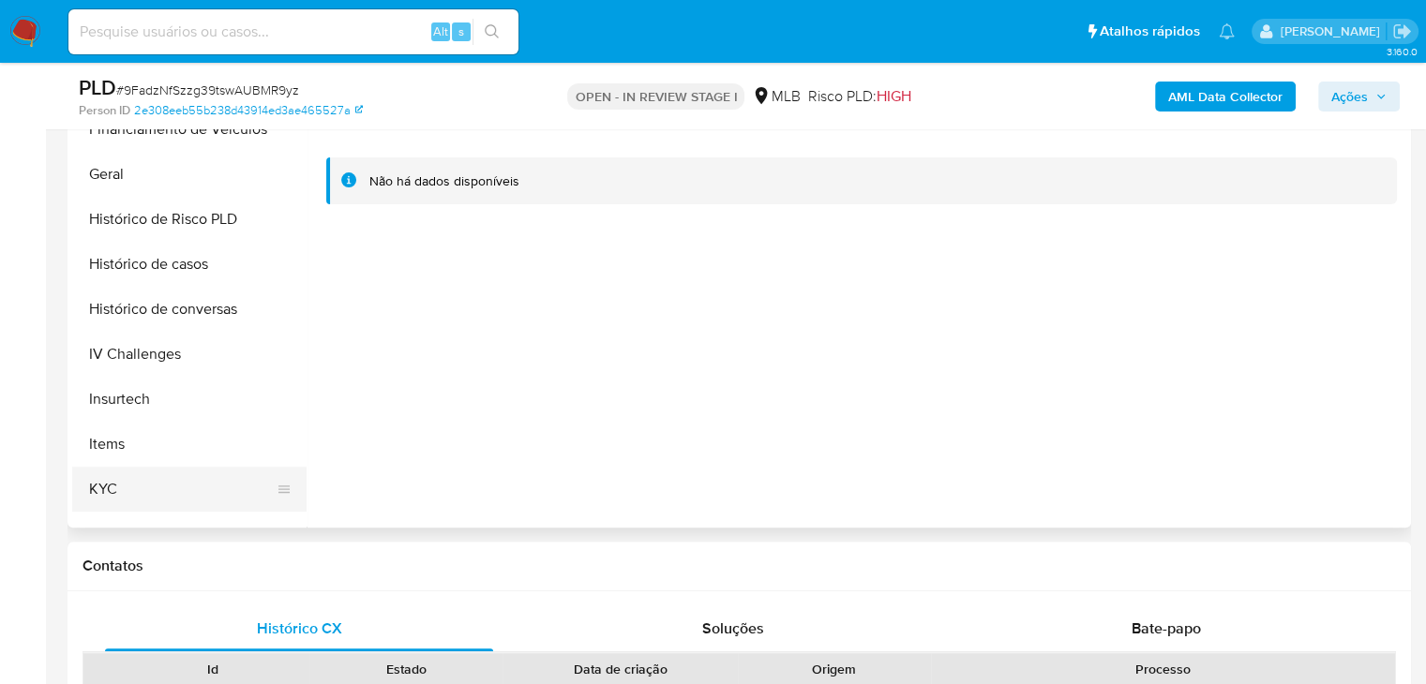
click at [232, 475] on button "KYC" at bounding box center [181, 489] width 219 height 45
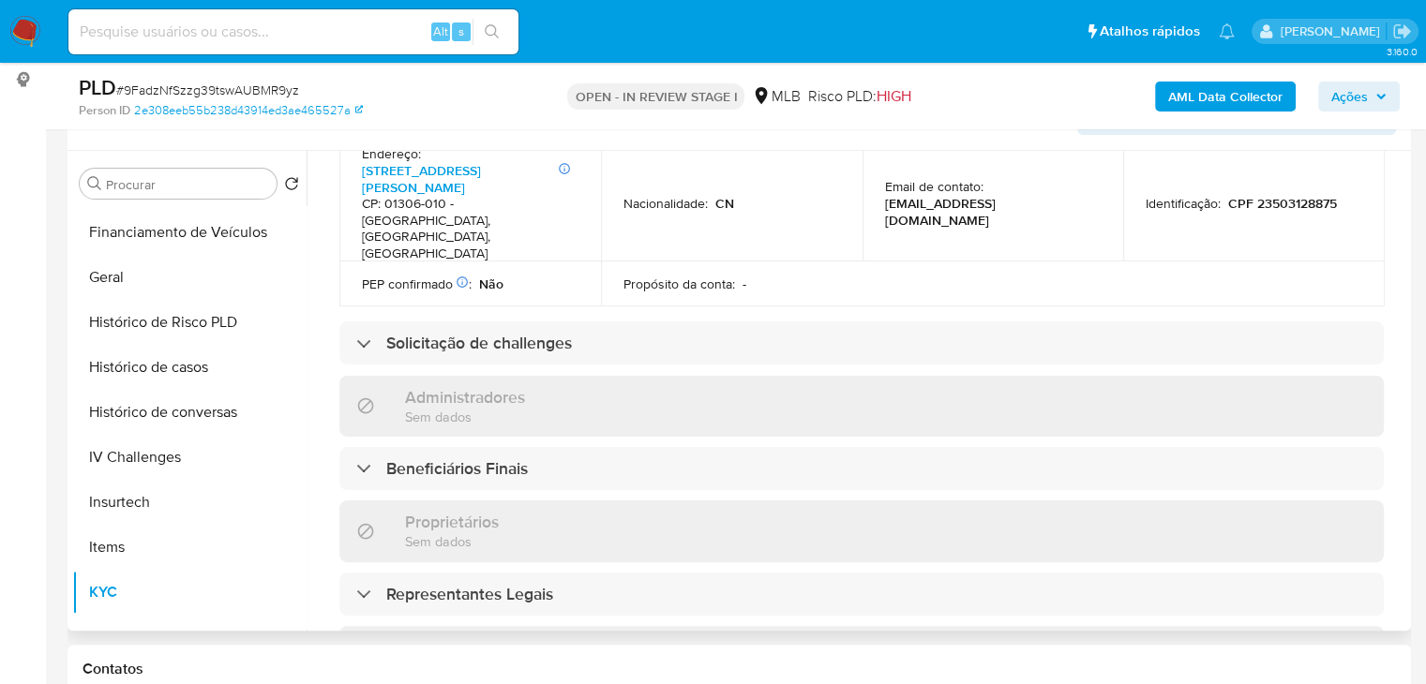
scroll to position [727, 0]
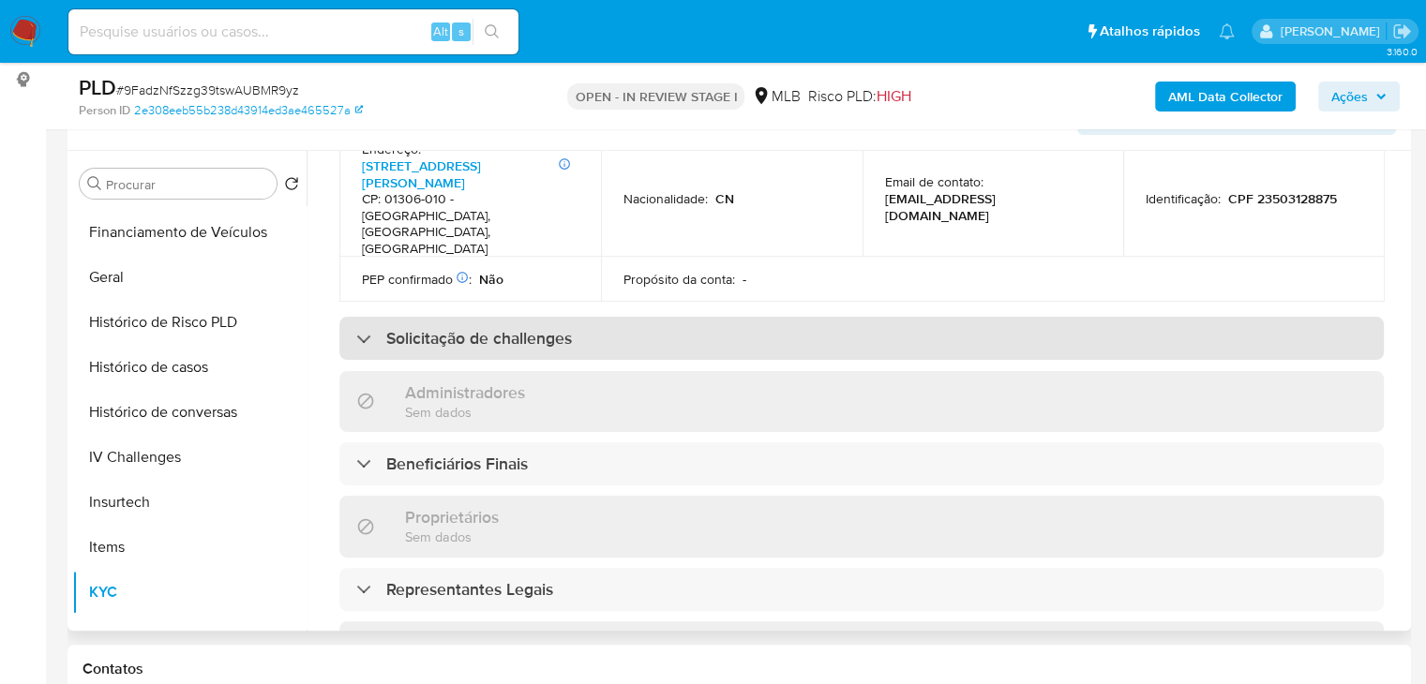
click at [864, 317] on div "Solicitação de challenges" at bounding box center [861, 338] width 1044 height 43
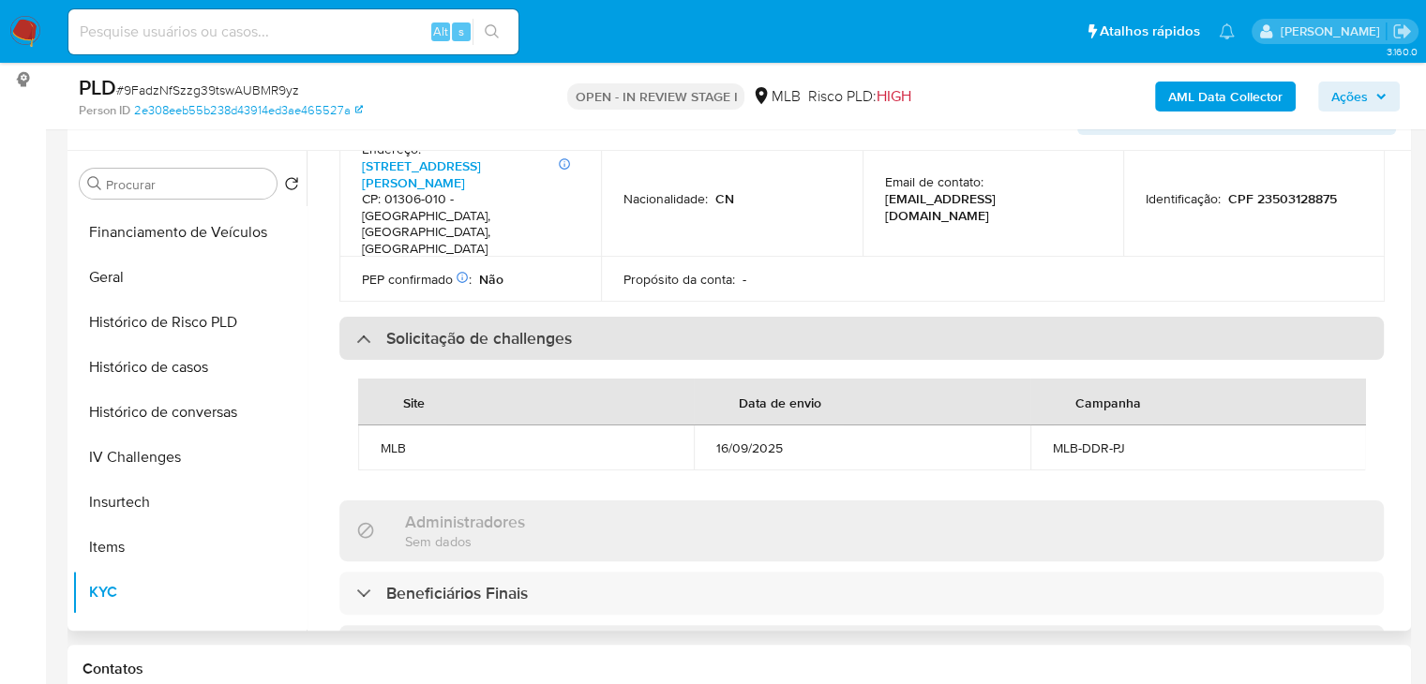
click at [864, 317] on div "Solicitação de challenges" at bounding box center [861, 338] width 1044 height 43
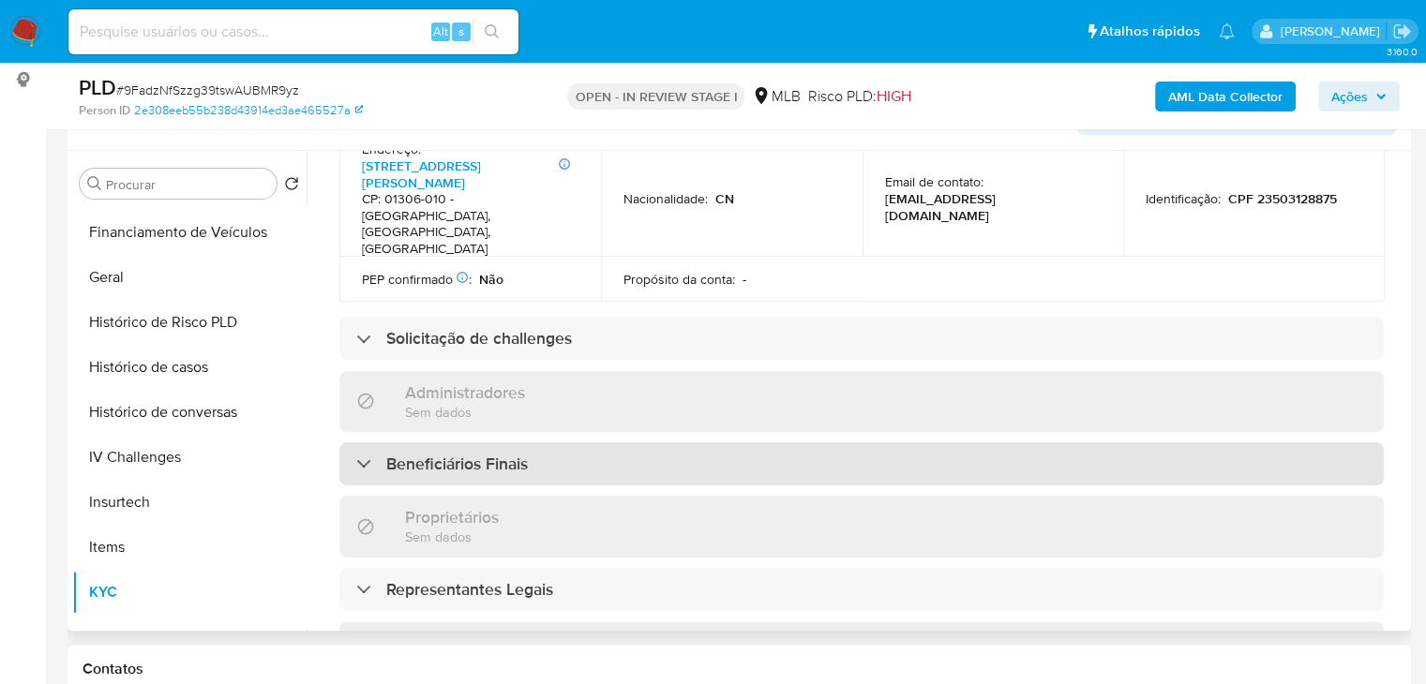
click at [867, 442] on div "Beneficiários Finais" at bounding box center [861, 463] width 1044 height 43
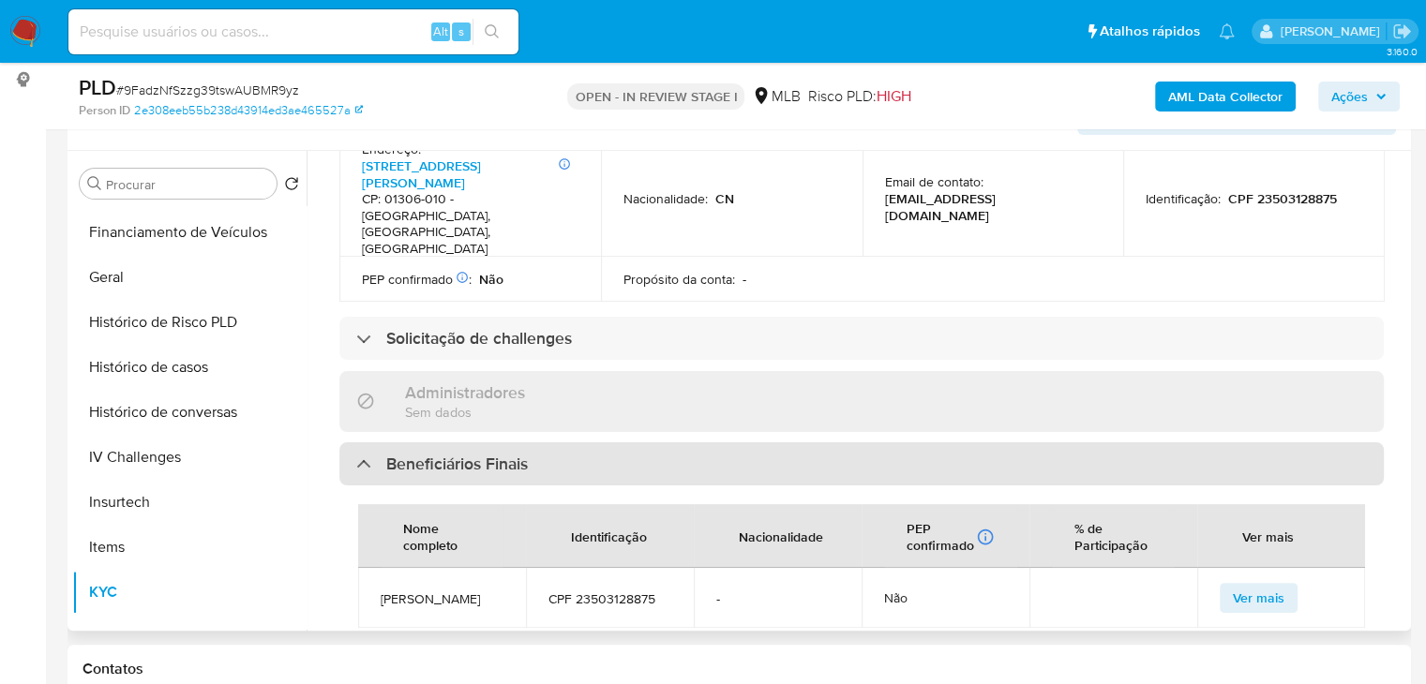
click at [867, 442] on div "Beneficiários Finais" at bounding box center [861, 463] width 1044 height 43
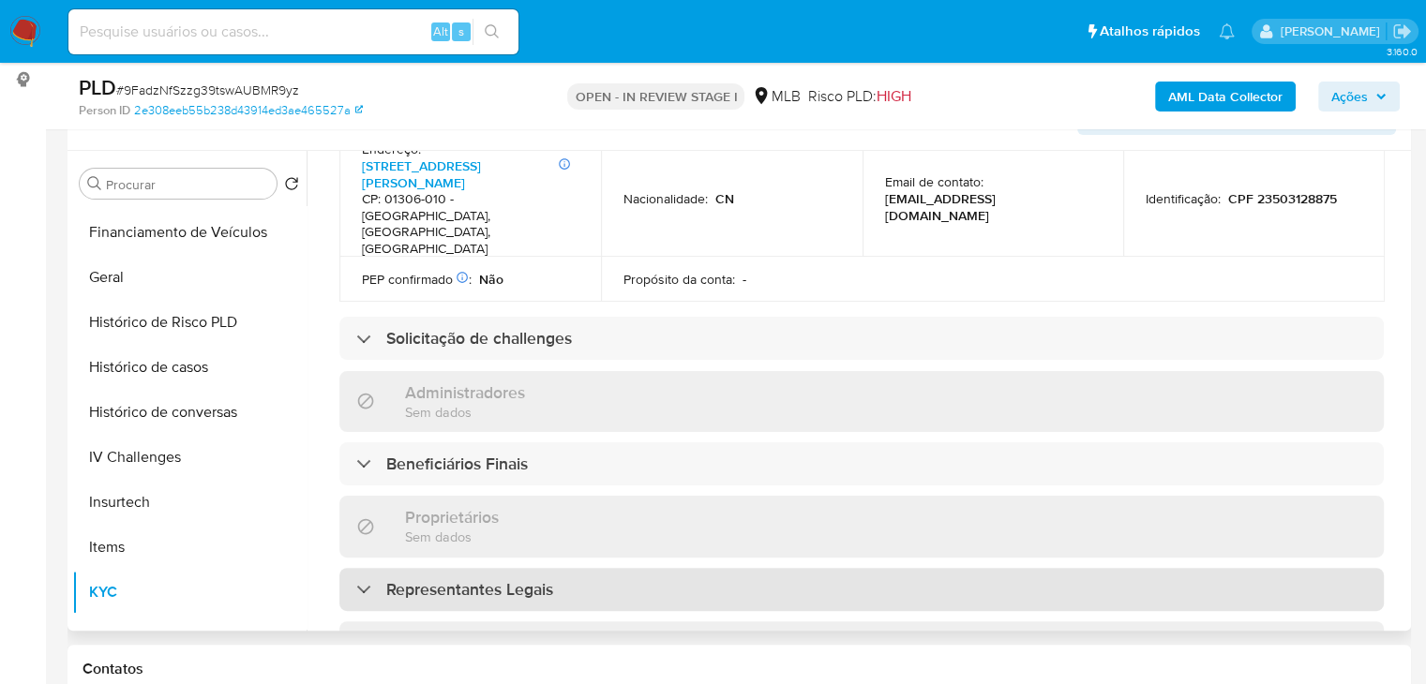
click at [882, 568] on div "Representantes Legais" at bounding box center [861, 589] width 1044 height 43
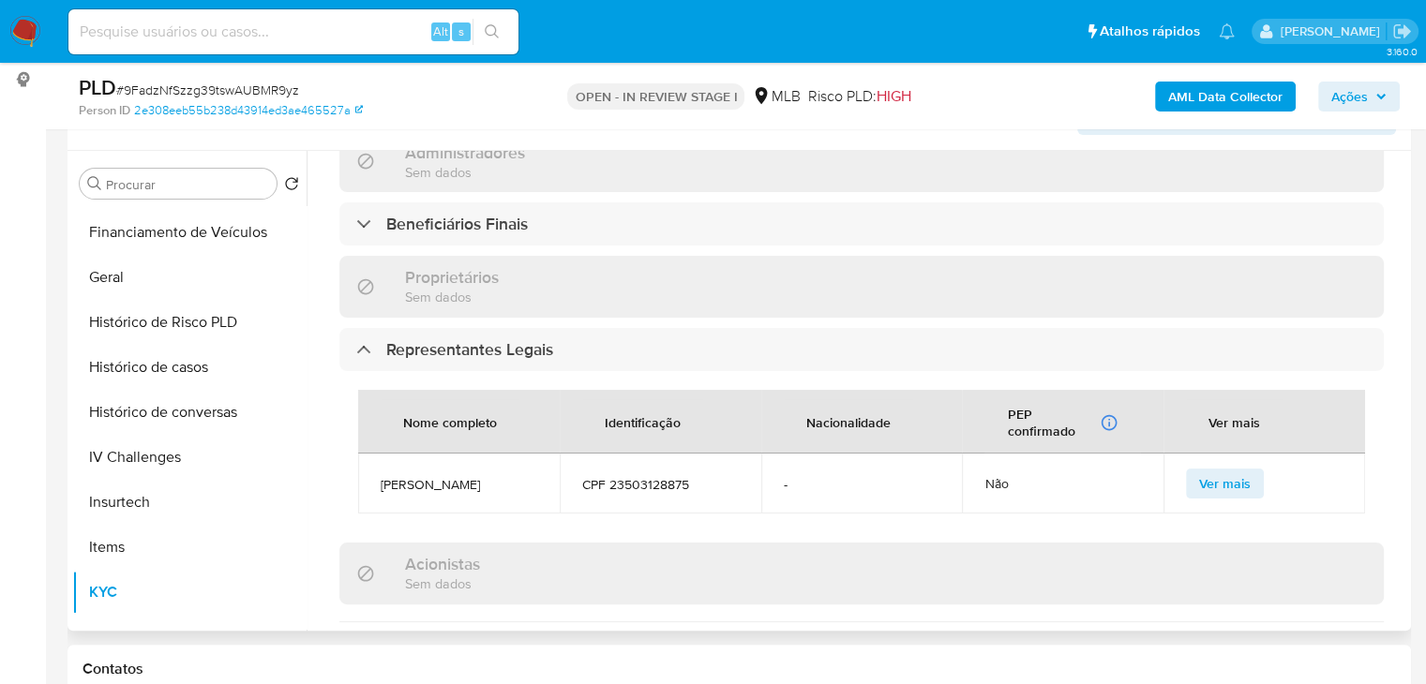
scroll to position [975, 0]
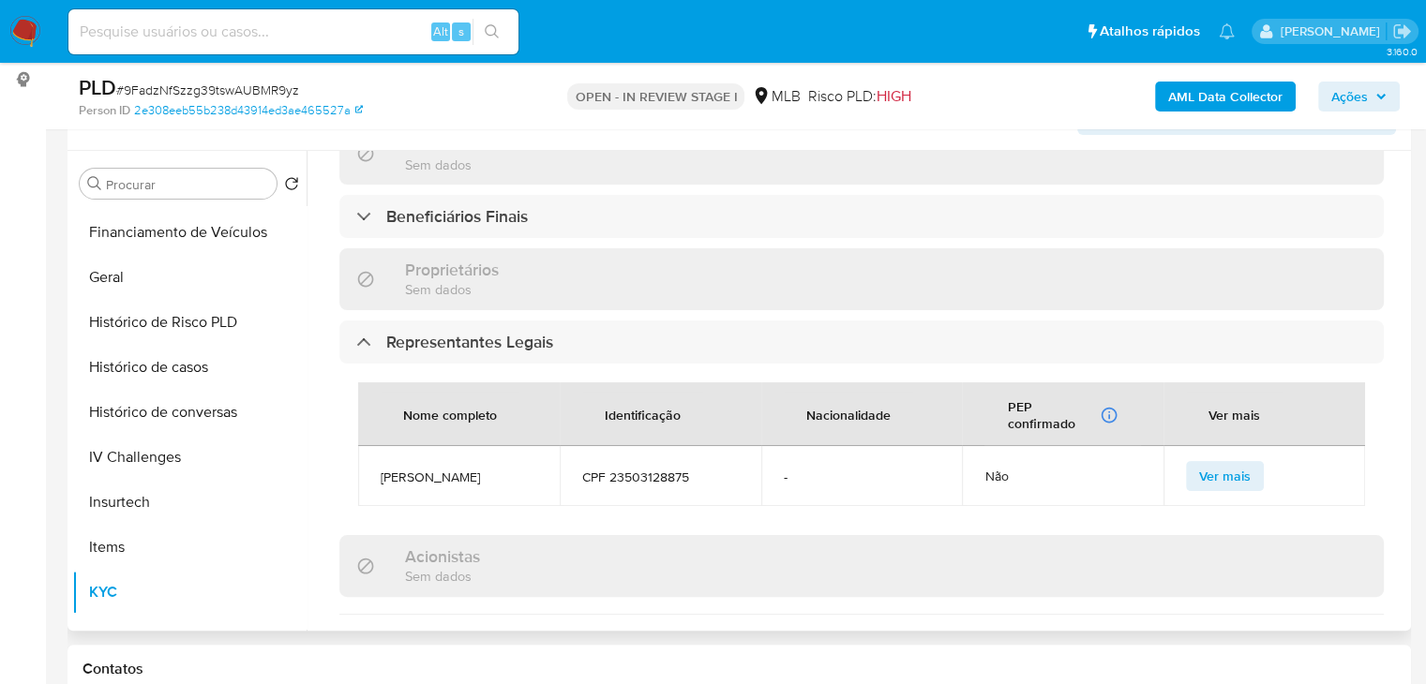
click at [1200, 463] on span "Ver mais" at bounding box center [1225, 476] width 52 height 26
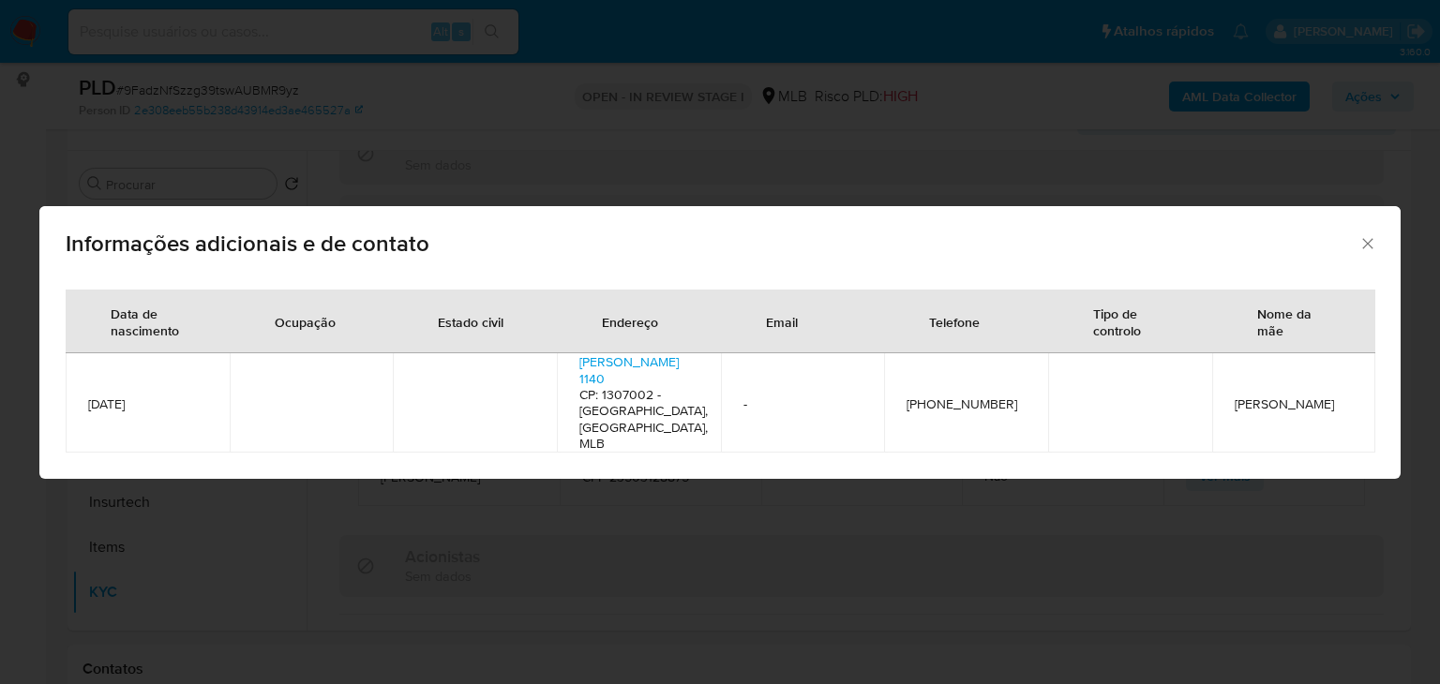
click at [1364, 253] on icon "Fechar" at bounding box center [1367, 243] width 19 height 19
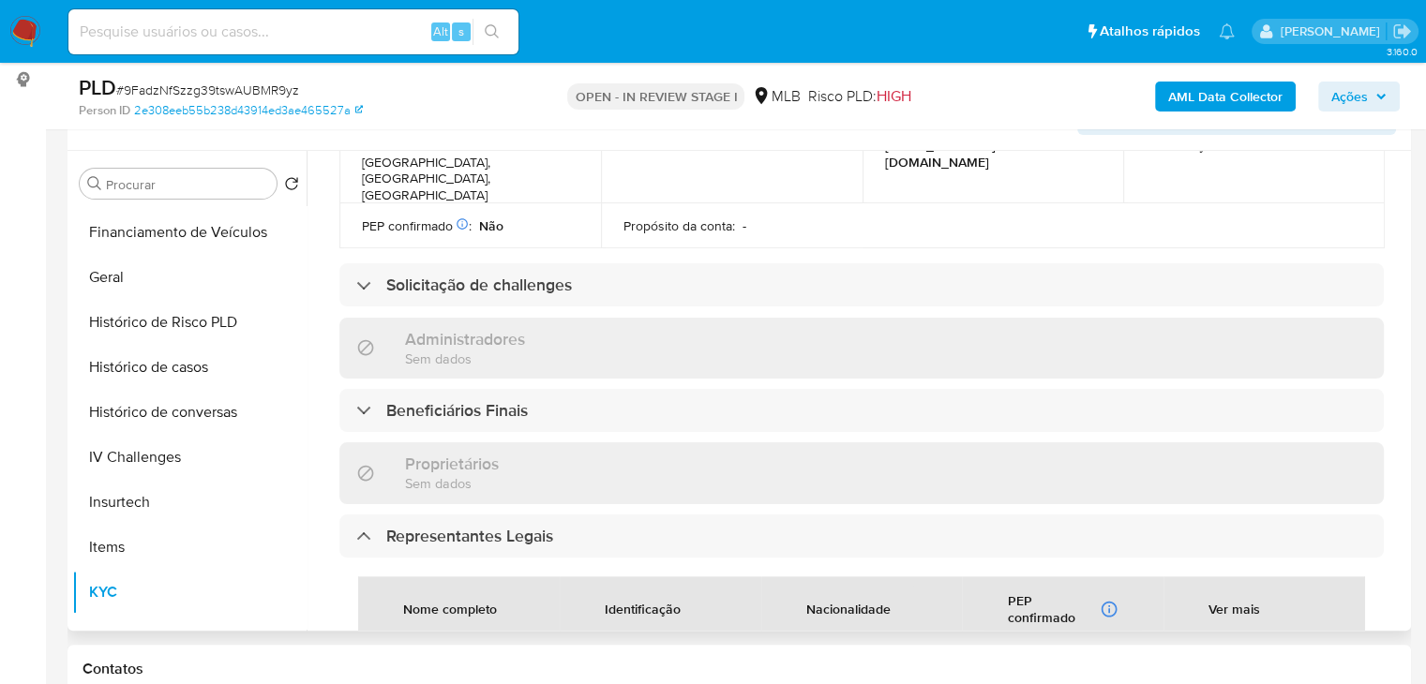
scroll to position [758, 0]
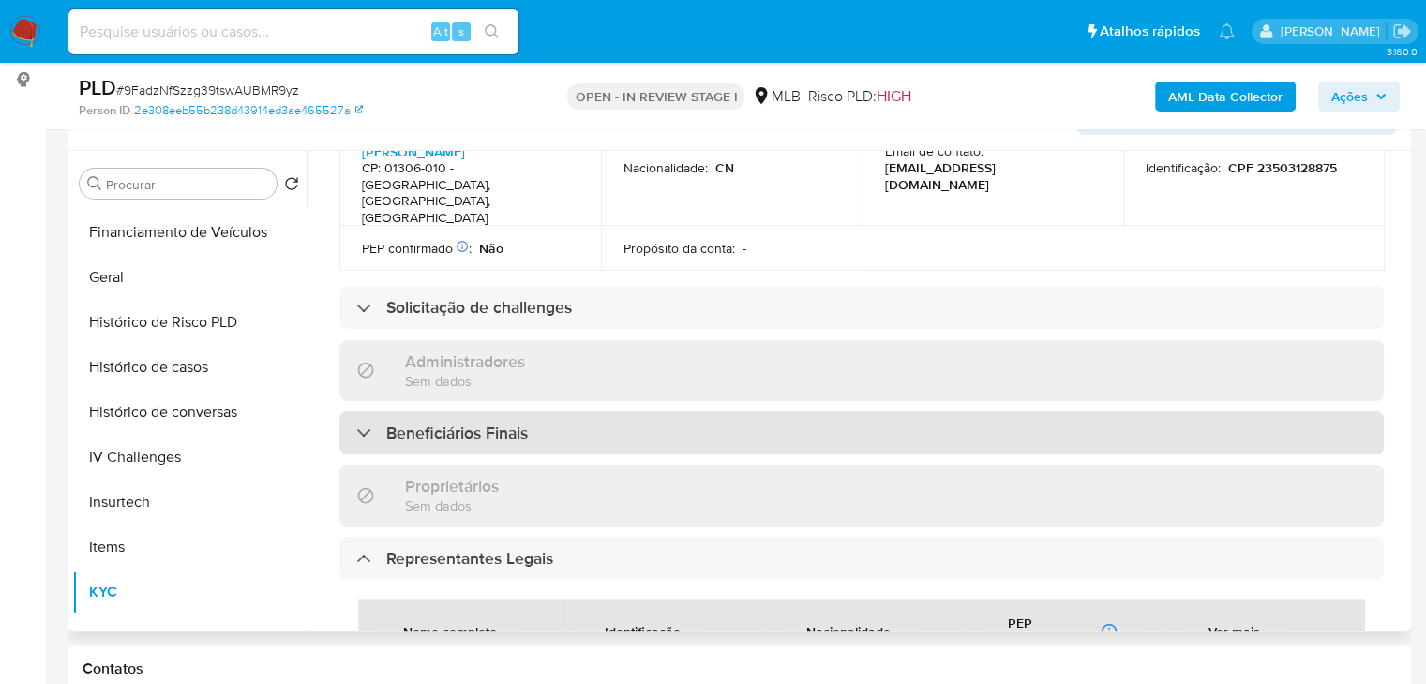
click at [994, 411] on div "Beneficiários Finais" at bounding box center [861, 432] width 1044 height 43
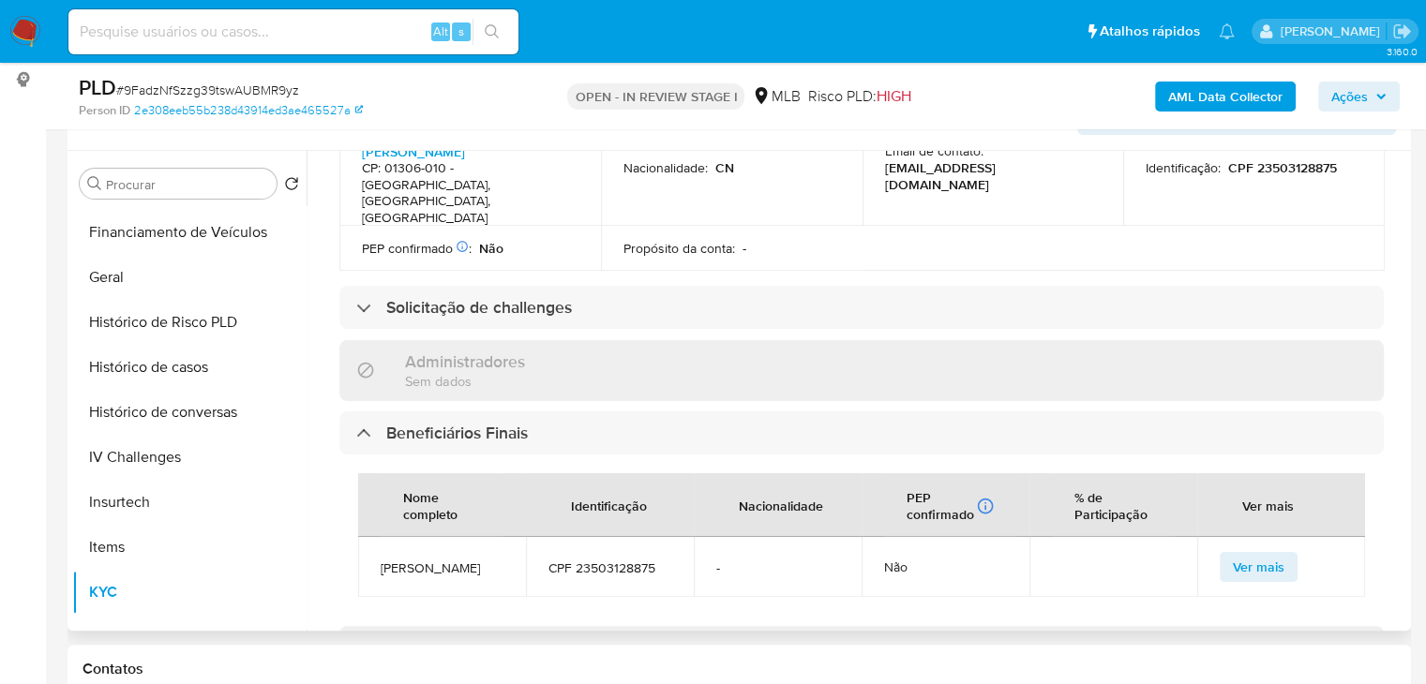
click at [1248, 554] on span "Ver mais" at bounding box center [1259, 567] width 52 height 26
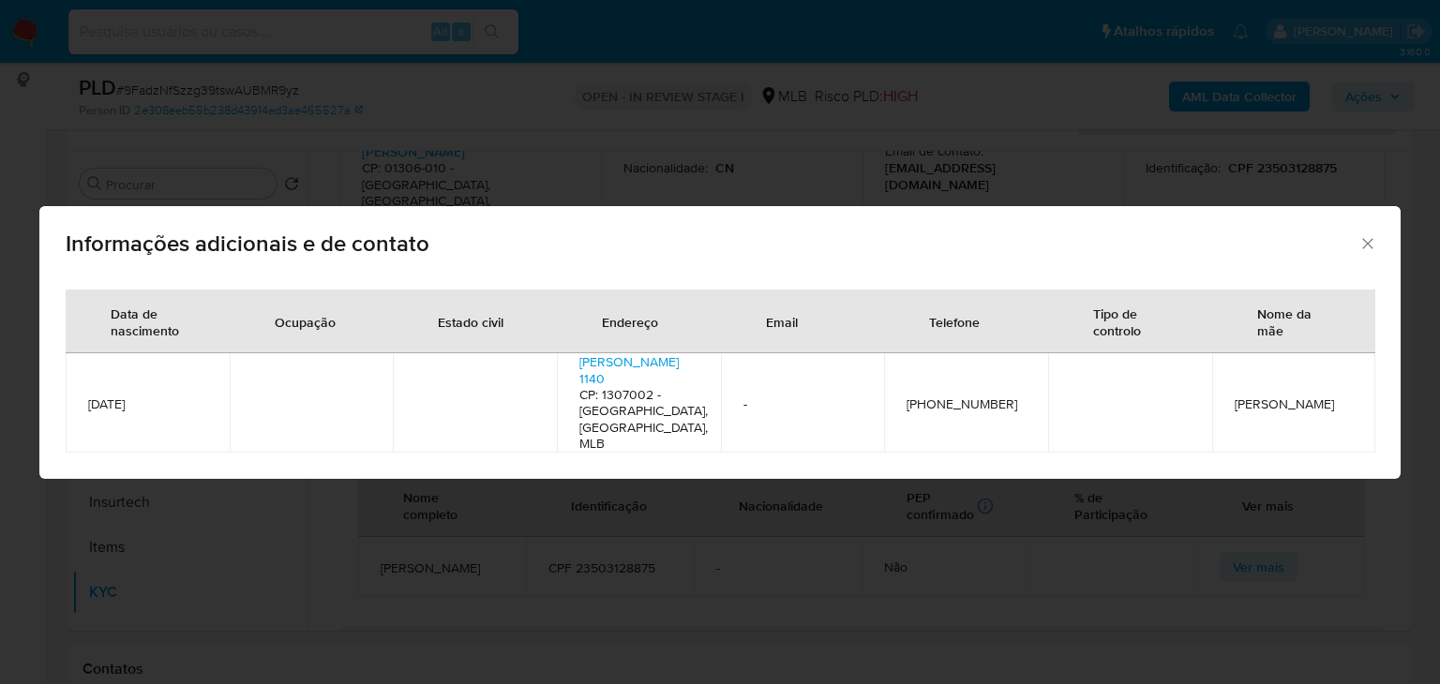
click at [1367, 253] on icon "Fechar" at bounding box center [1367, 243] width 19 height 19
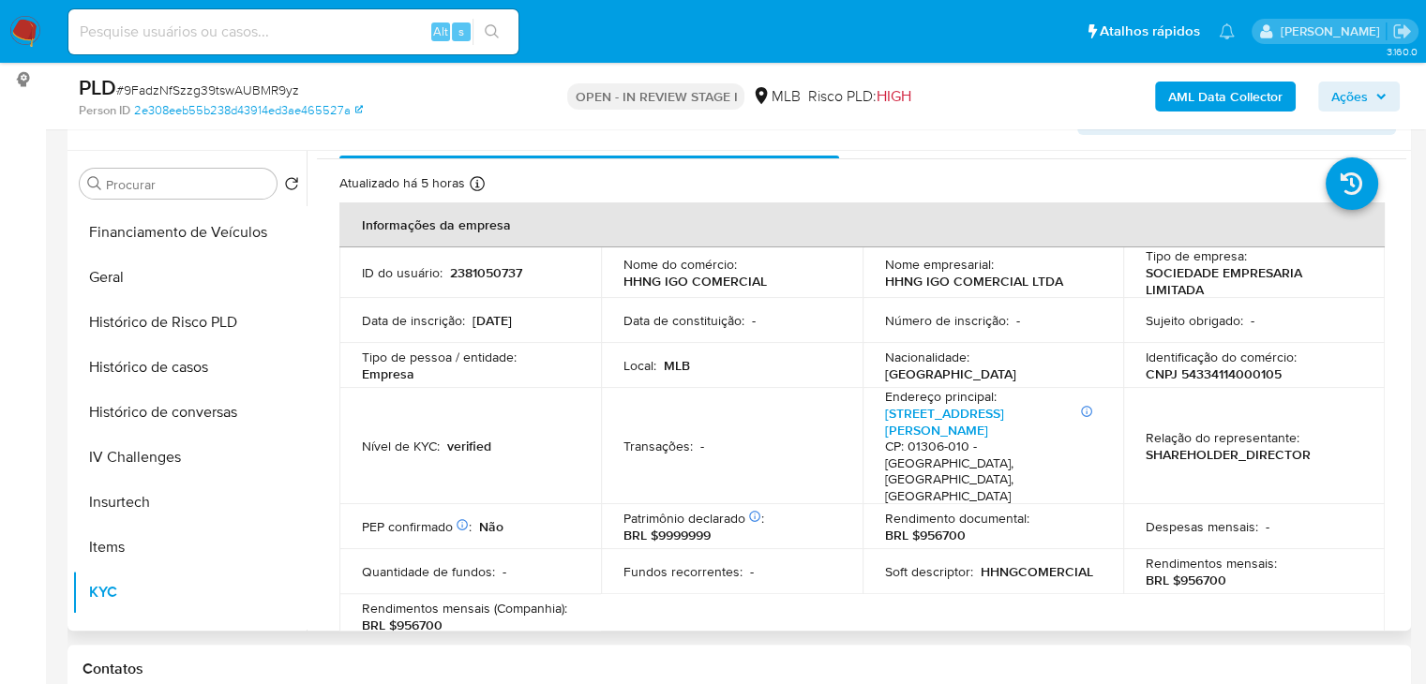
scroll to position [0, 0]
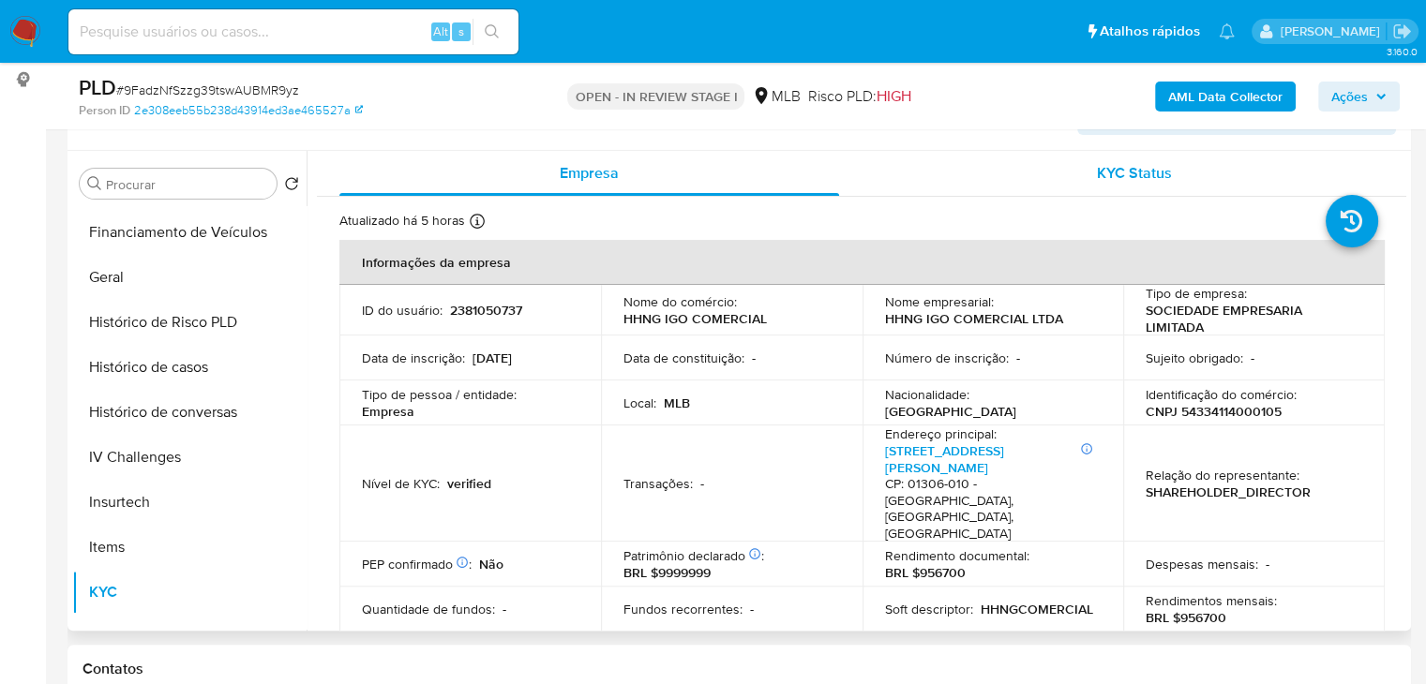
click at [1128, 174] on span "KYC Status" at bounding box center [1134, 173] width 75 height 22
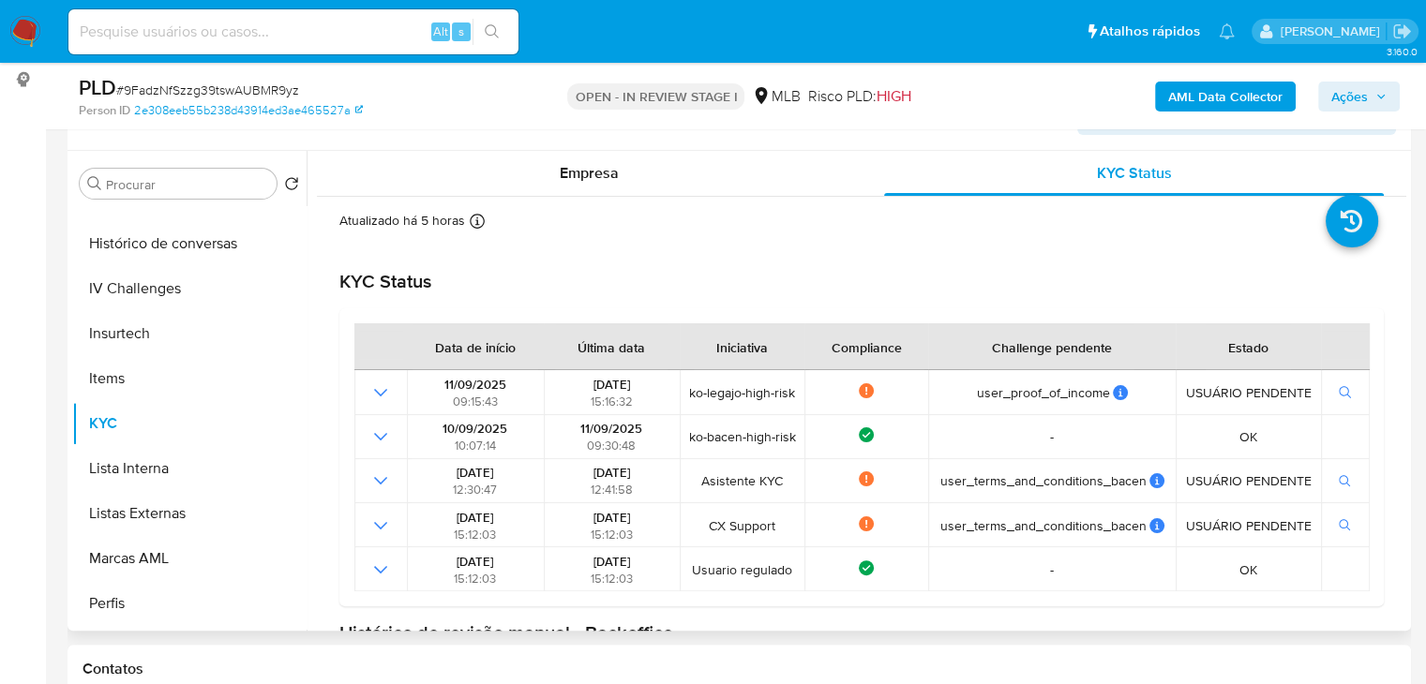
scroll to position [881, 0]
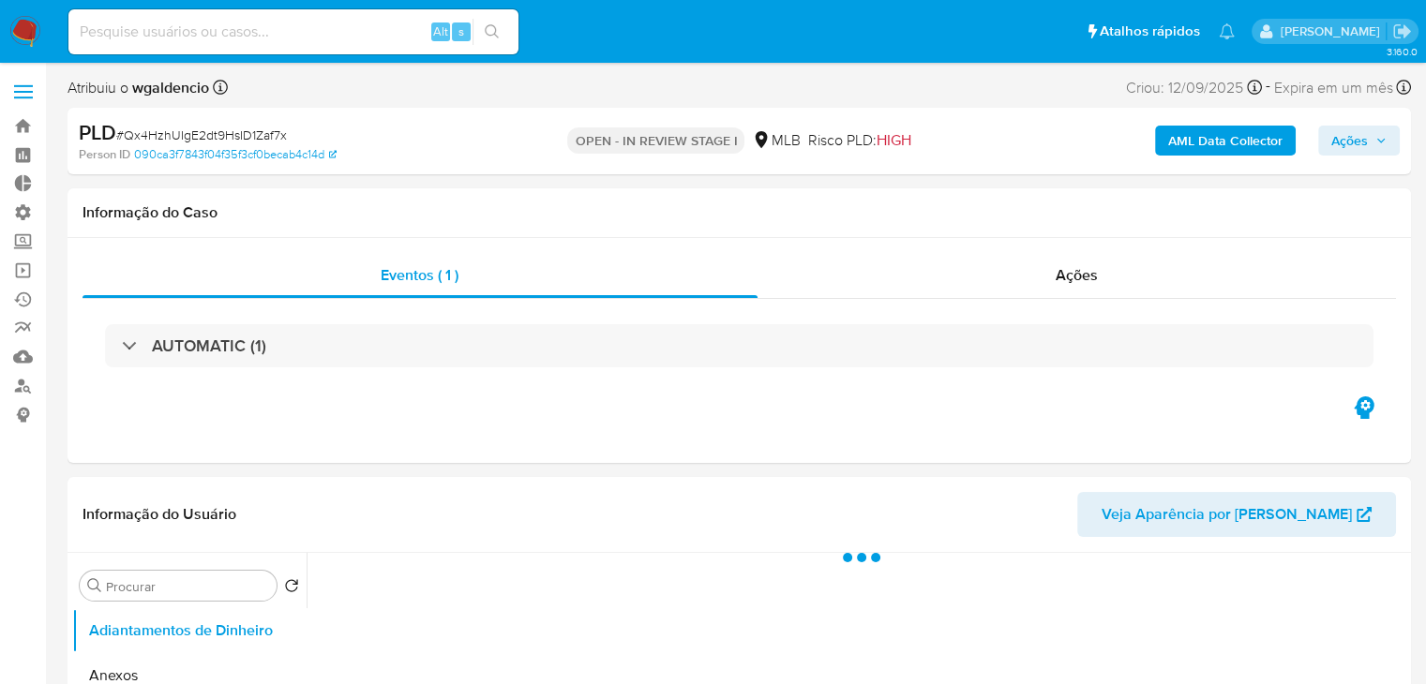
select select "10"
